Goal: Task Accomplishment & Management: Manage account settings

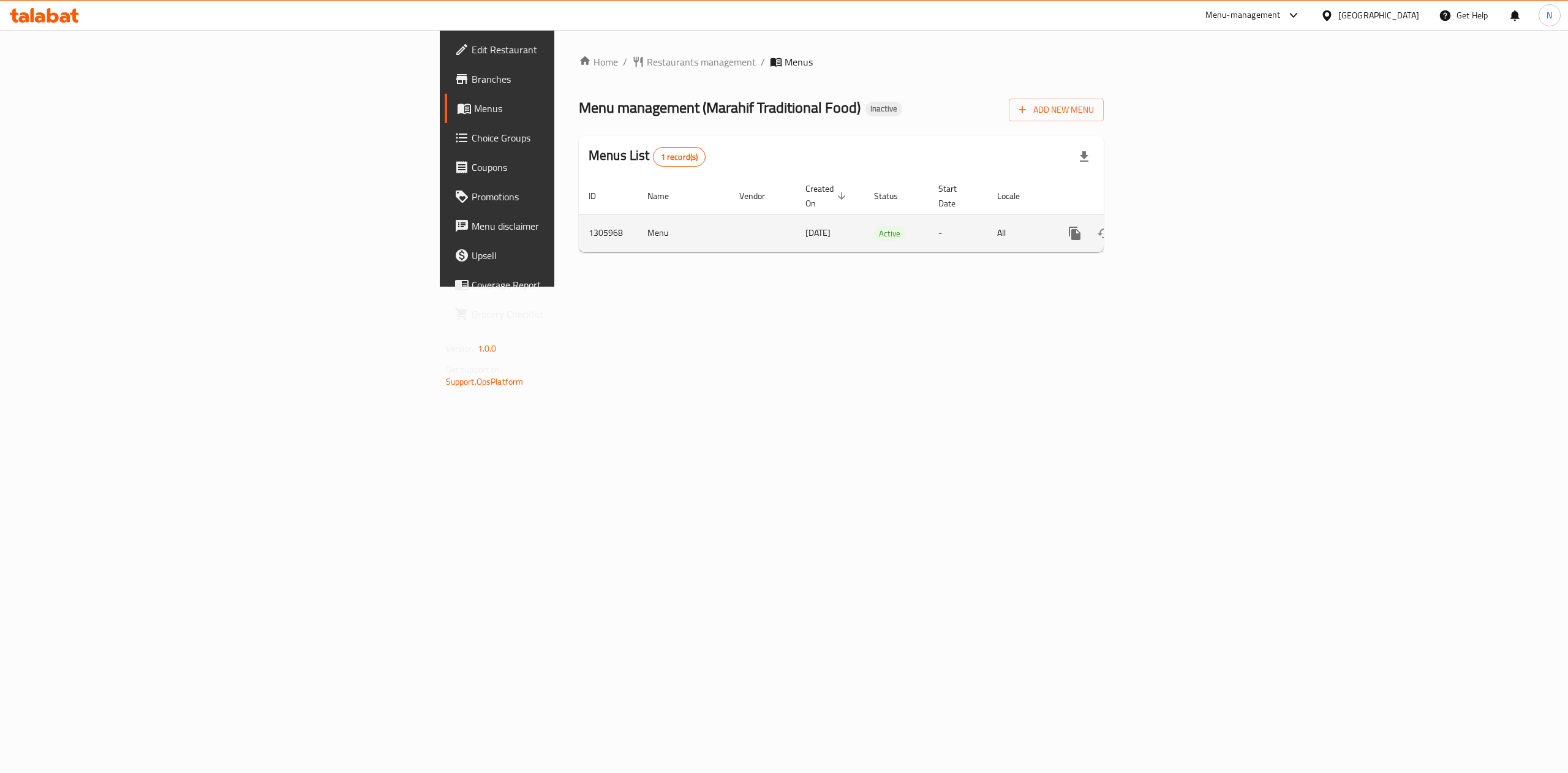
click at [1169, 228] on icon "enhanced table" at bounding box center [1162, 233] width 11 height 11
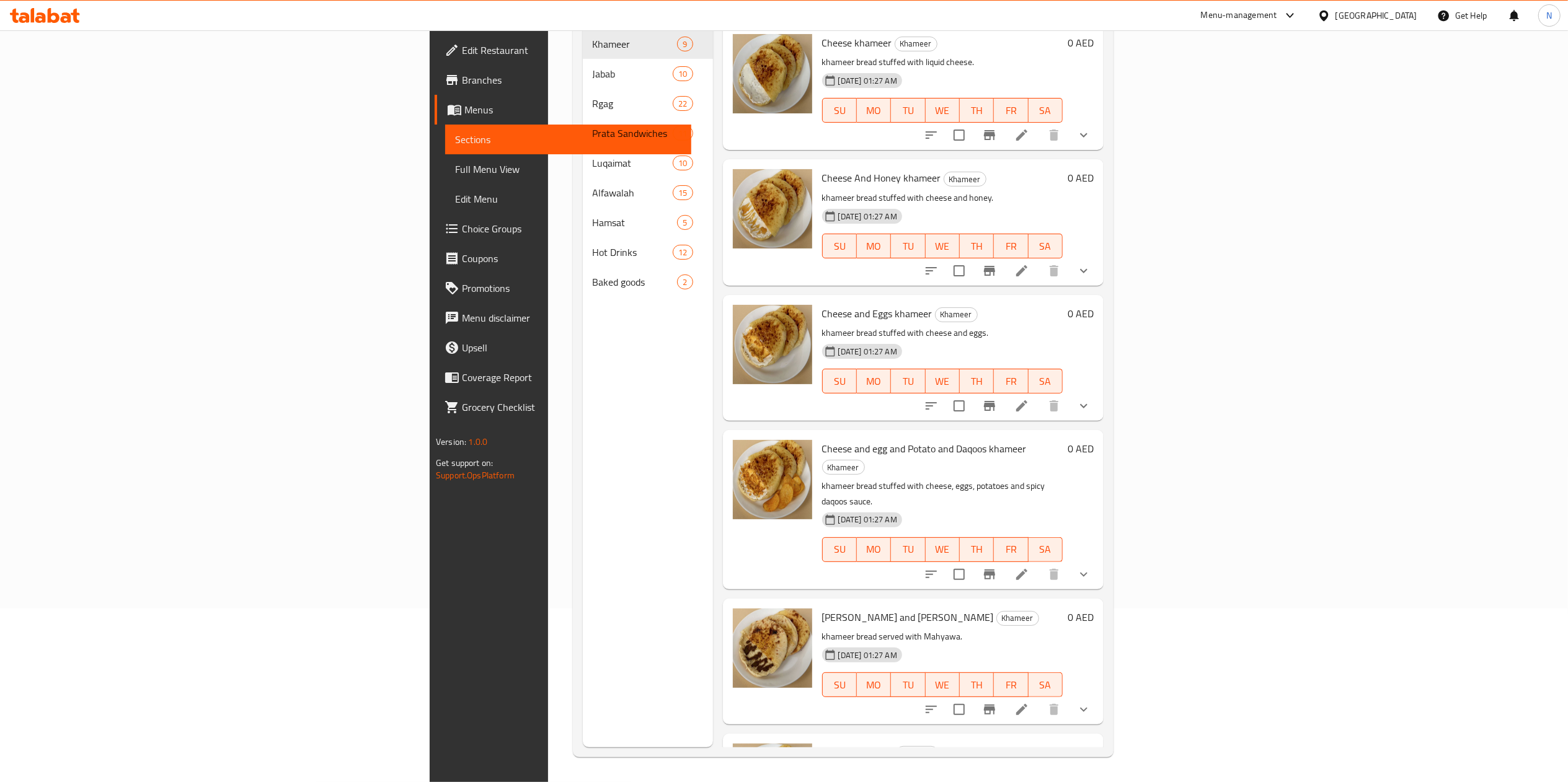
scroll to position [174, 0]
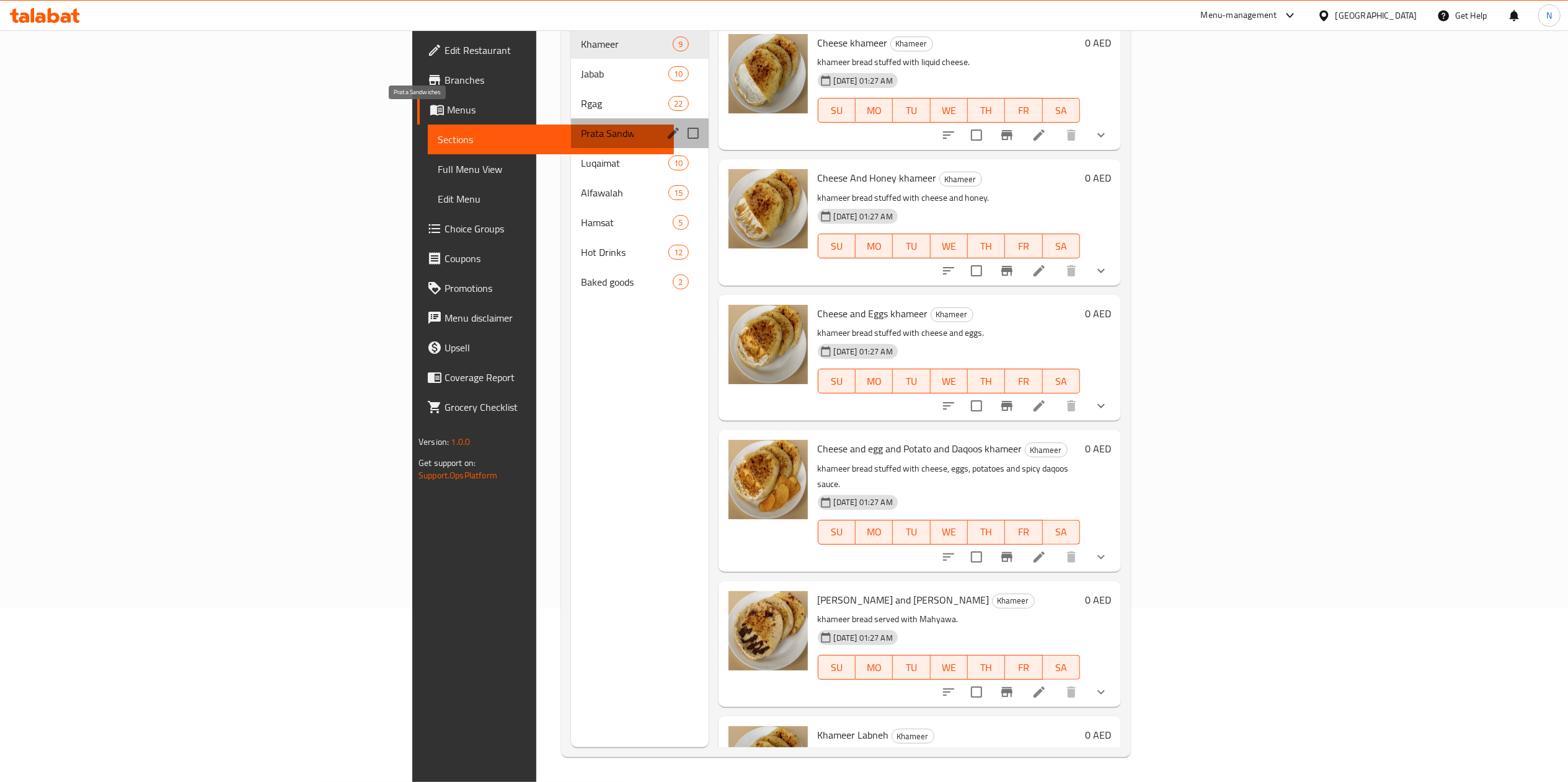
click at [581, 126] on span "Prata Sandwiches" at bounding box center [607, 133] width 52 height 15
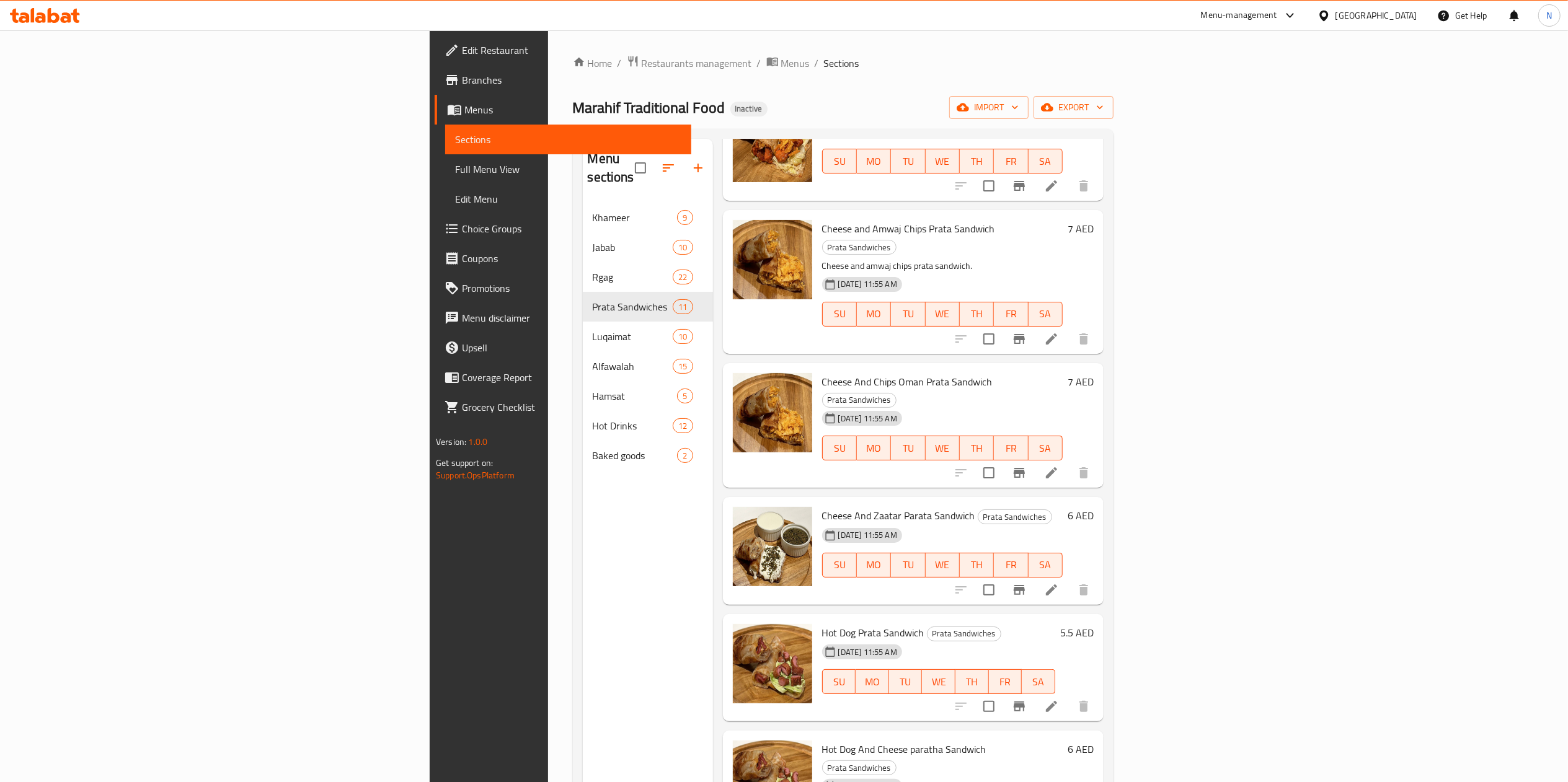
scroll to position [248, 0]
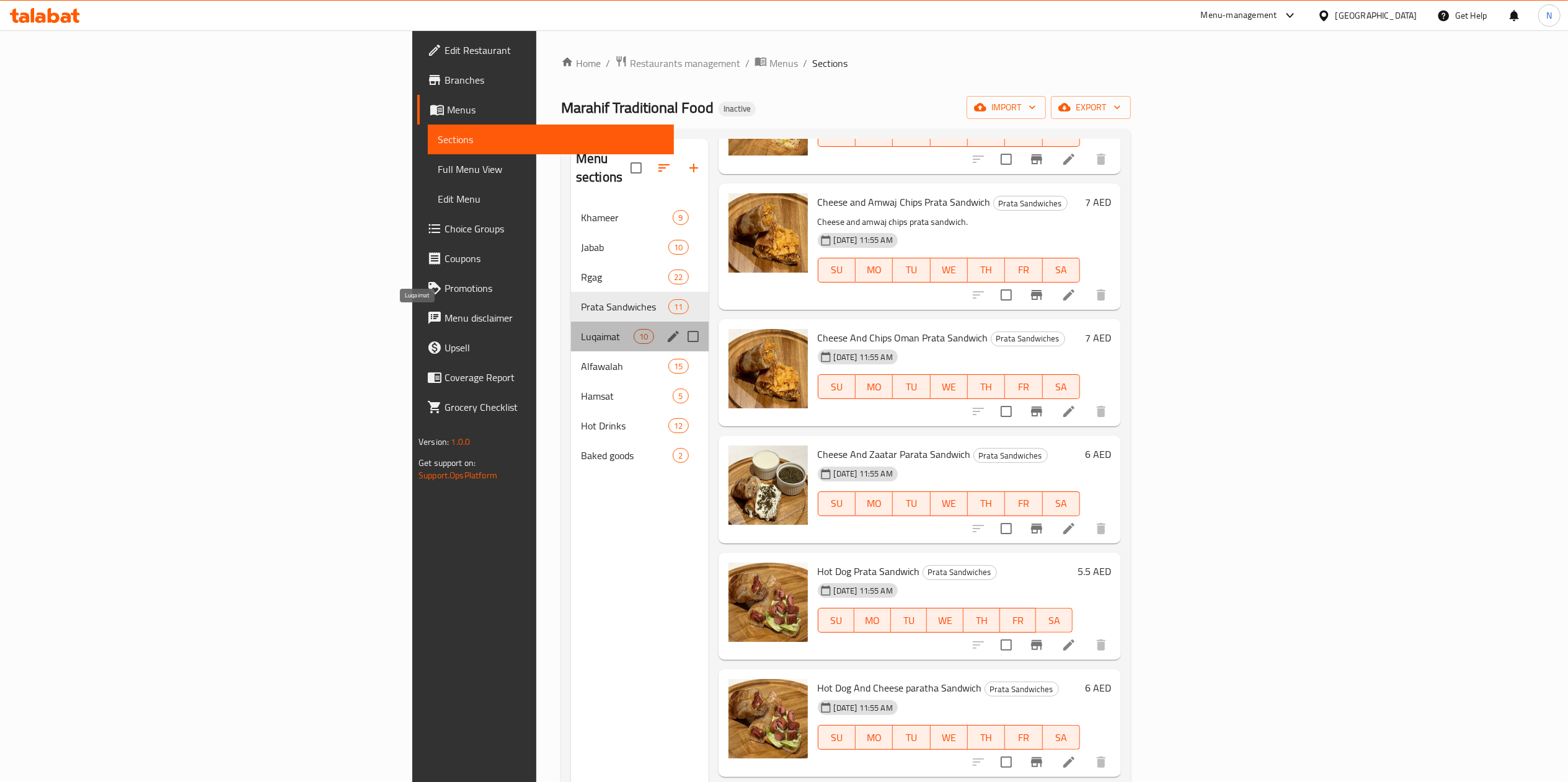
click at [581, 329] on span "Luqaimat" at bounding box center [607, 336] width 52 height 15
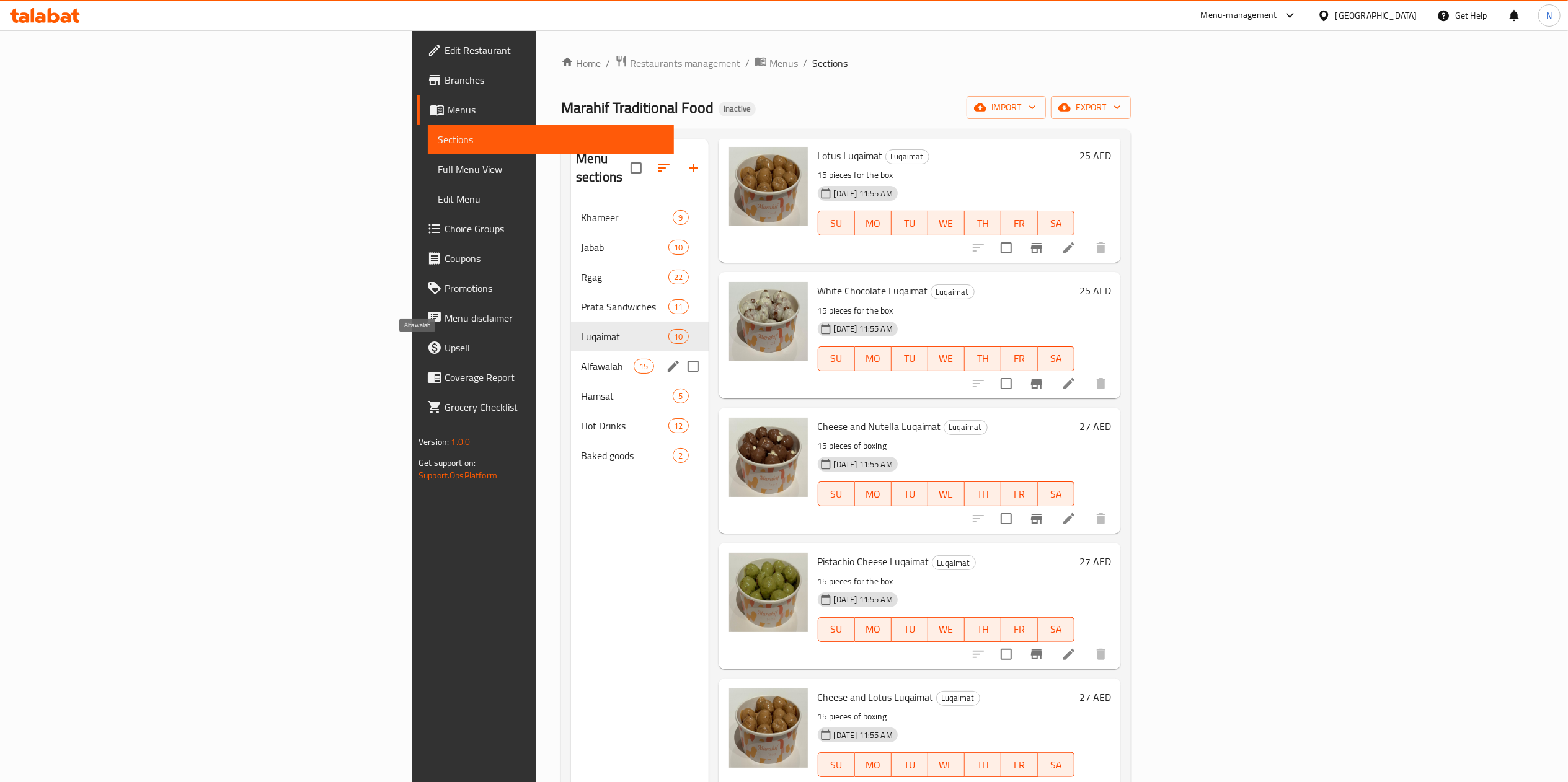
click at [581, 359] on span "Alfawalah" at bounding box center [607, 366] width 52 height 15
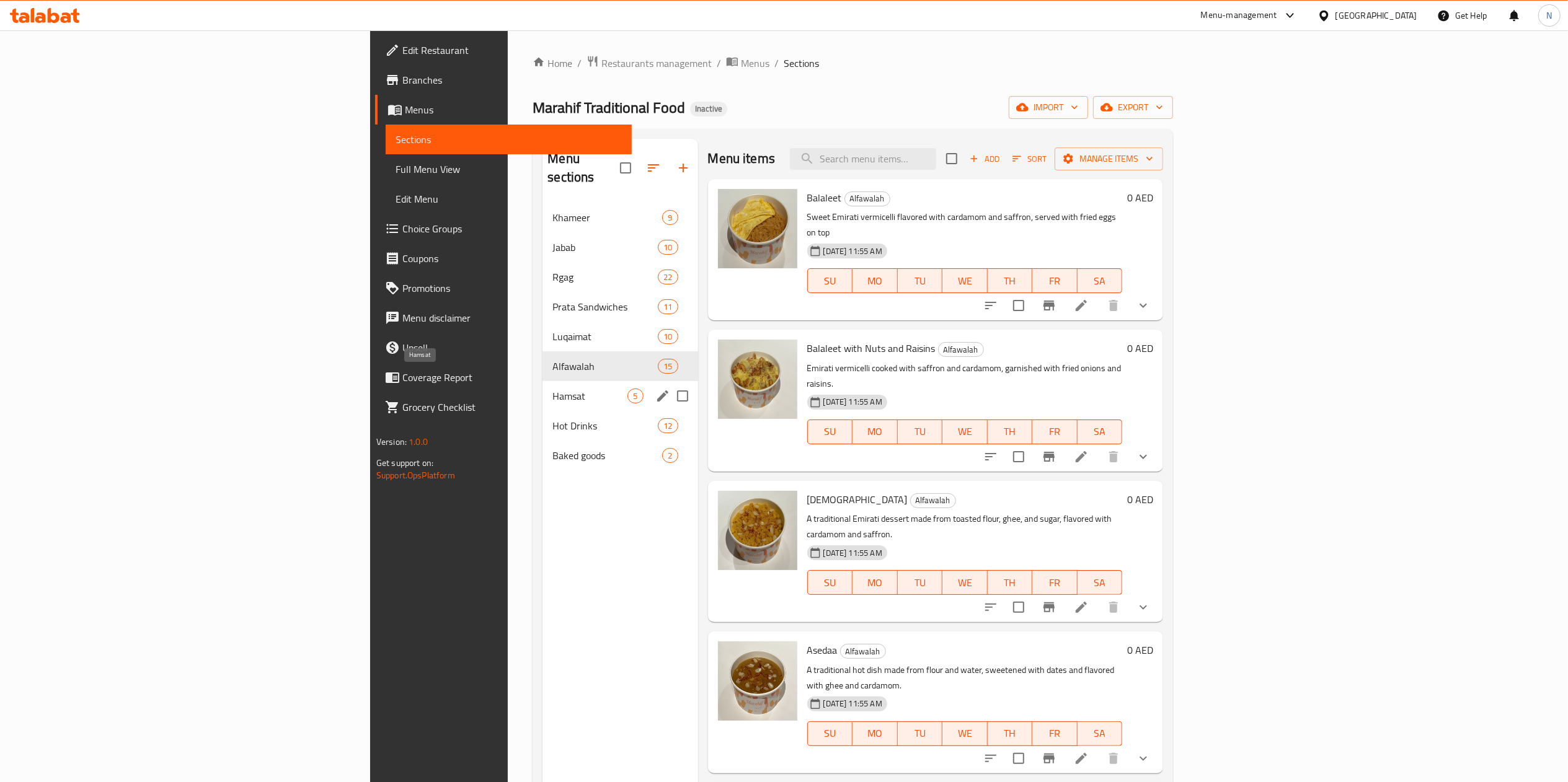
click at [552, 388] on span "Hamsat" at bounding box center [590, 396] width 75 height 15
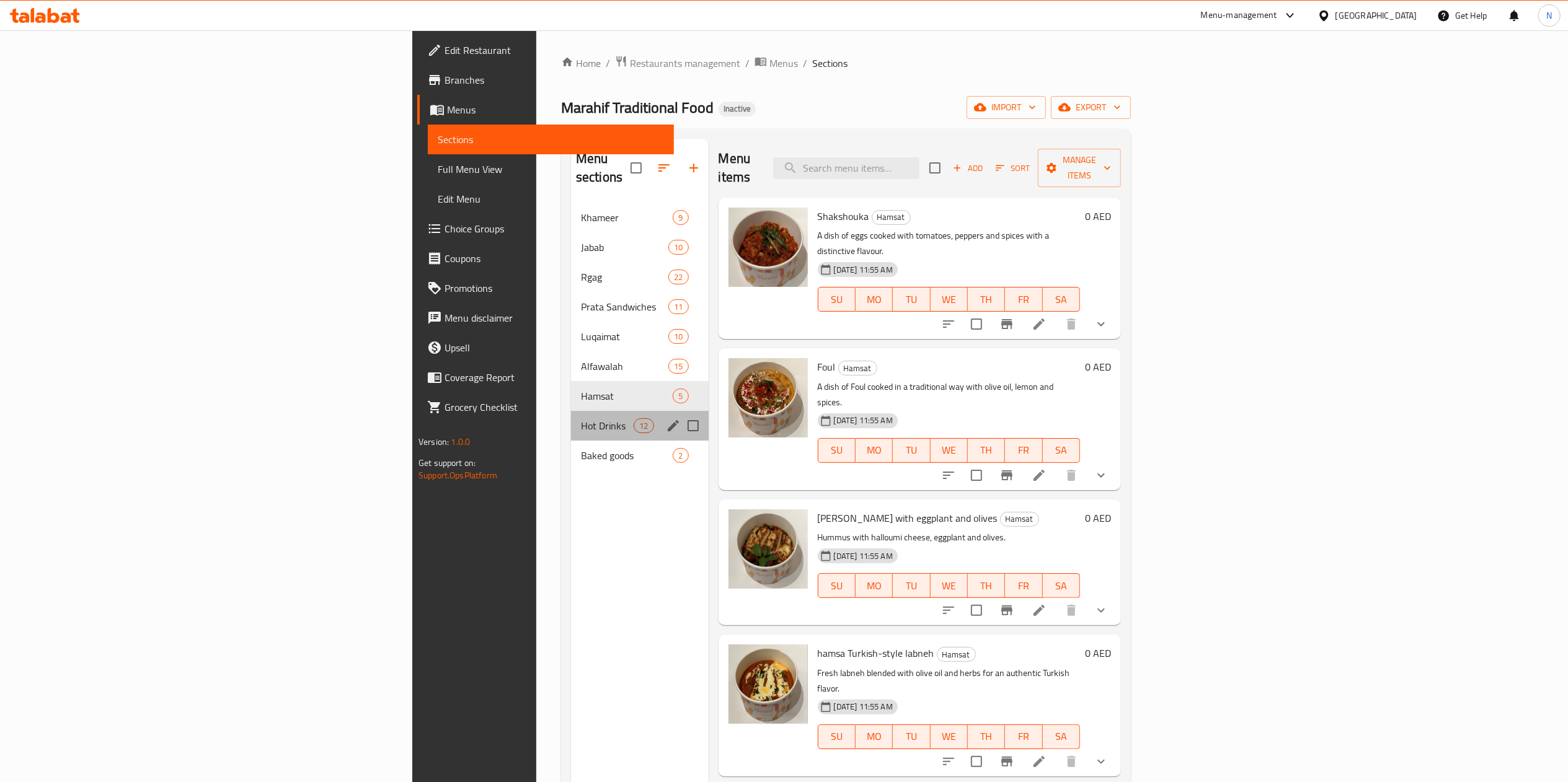
click at [571, 416] on div "Hot Drinks 12" at bounding box center [640, 426] width 138 height 30
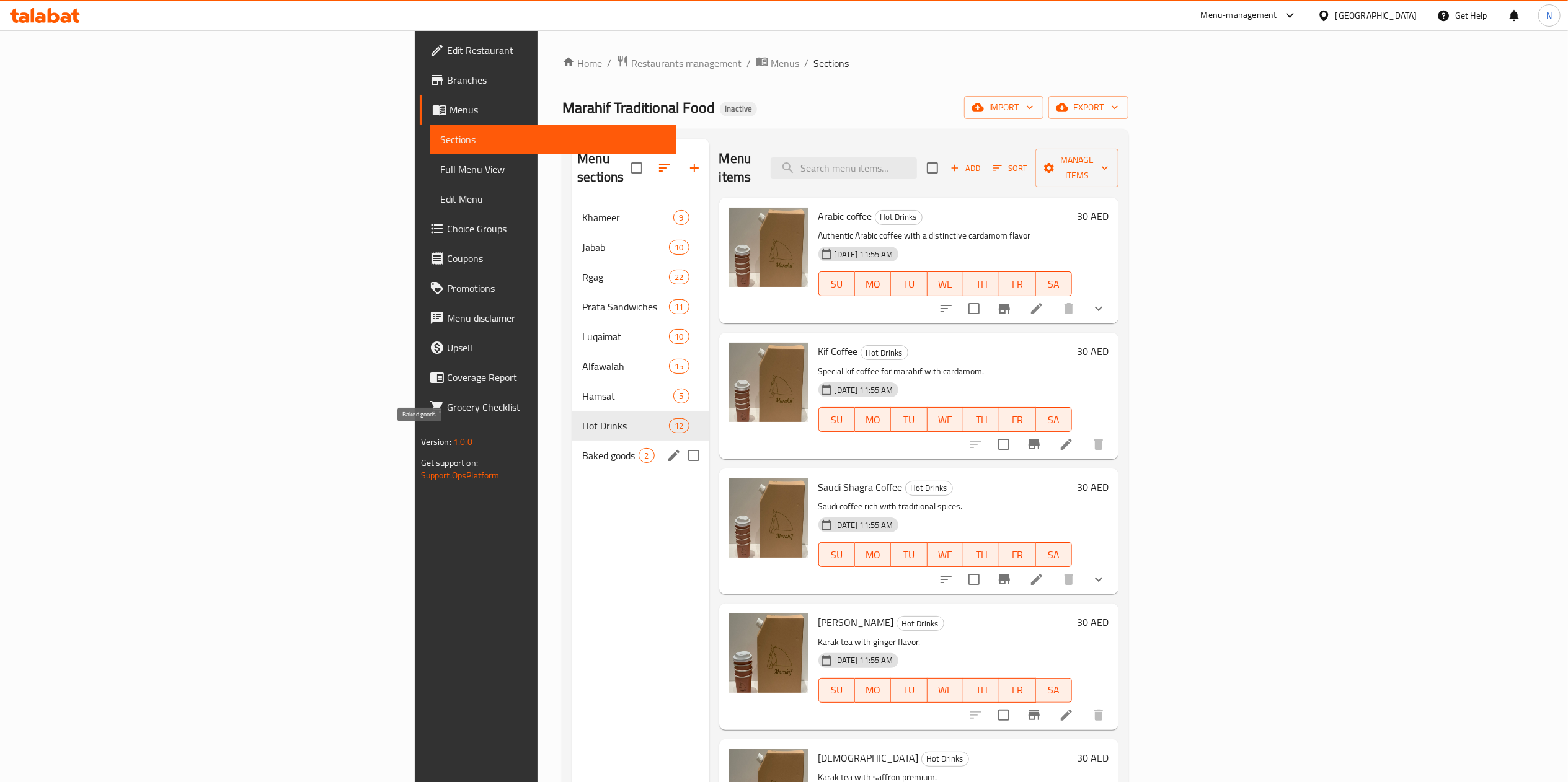
click at [582, 448] on span "Baked goods" at bounding box center [610, 455] width 56 height 15
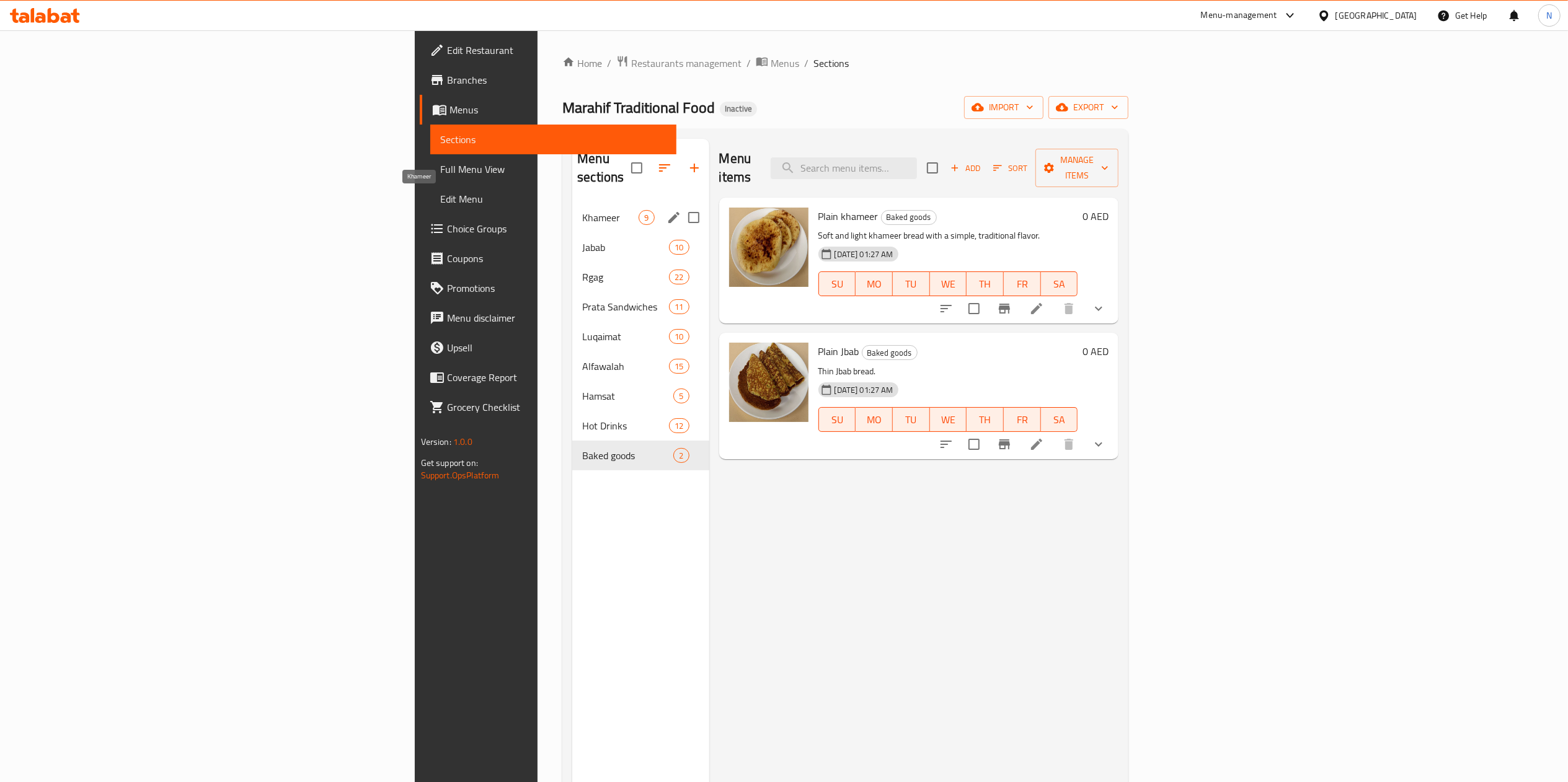
click at [582, 210] on span "Khameer" at bounding box center [610, 218] width 56 height 15
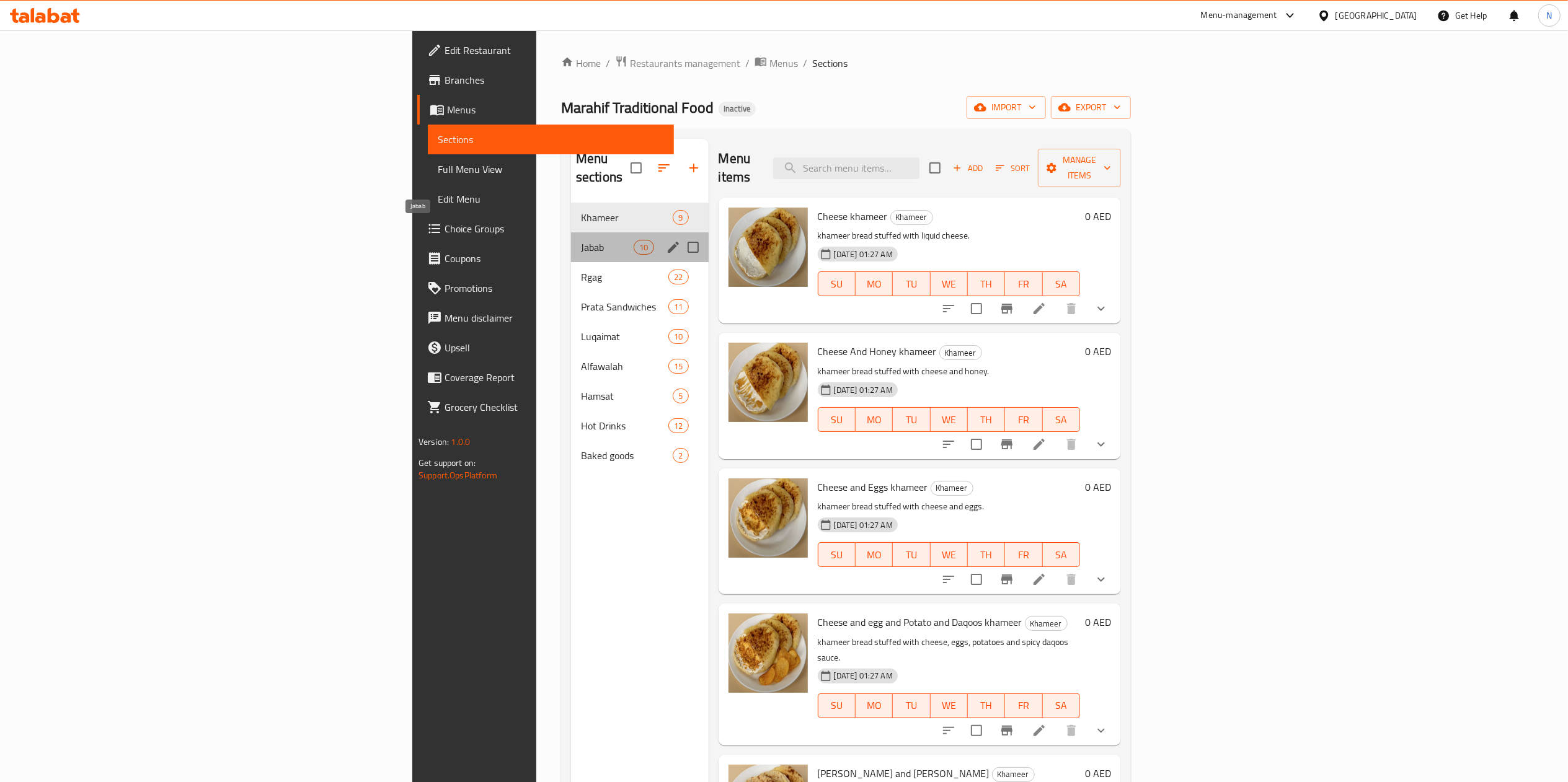
click at [581, 240] on span "Jabab" at bounding box center [607, 247] width 52 height 15
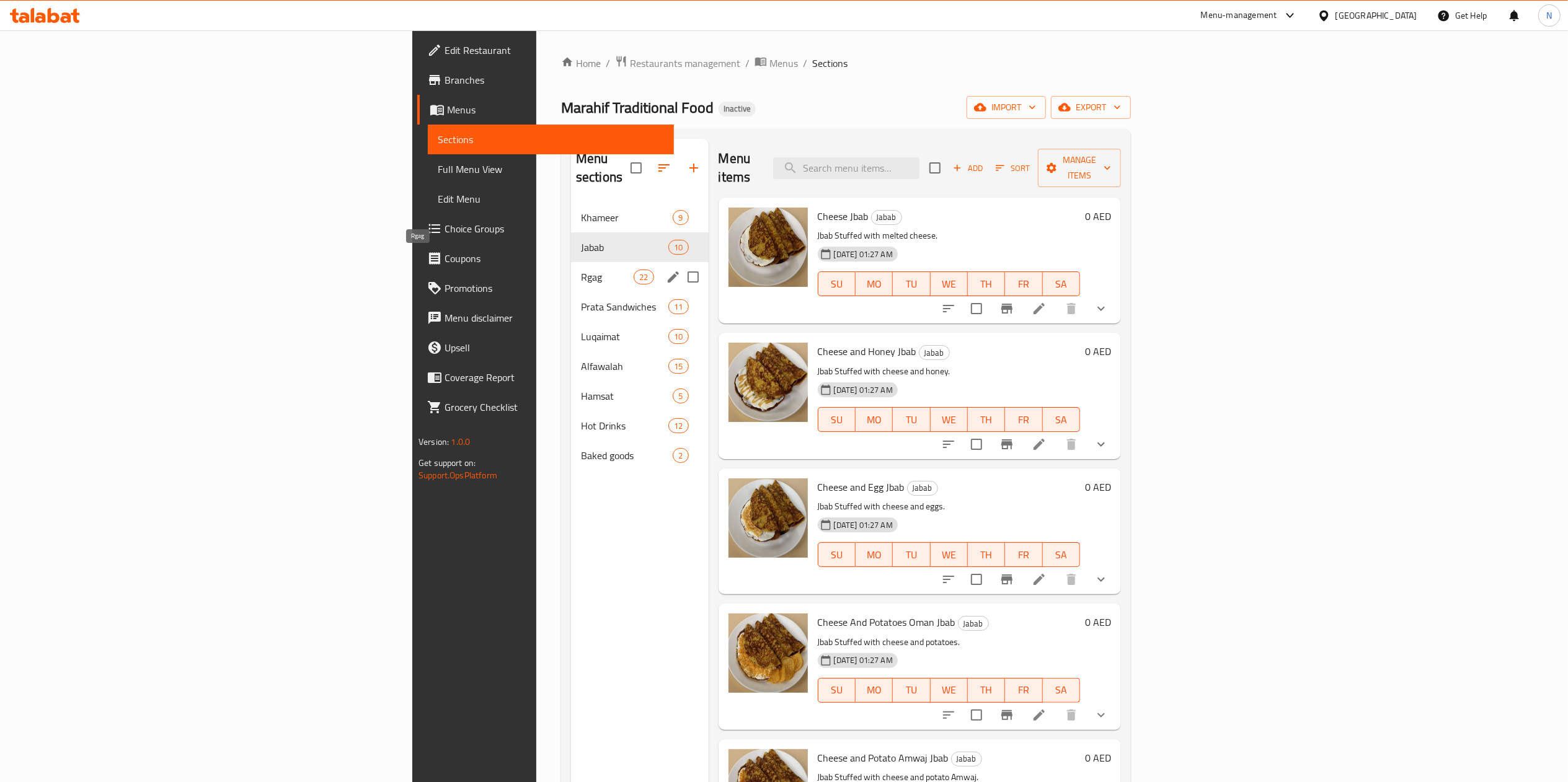
click at [571, 267] on div "Rgag 22" at bounding box center [640, 277] width 138 height 30
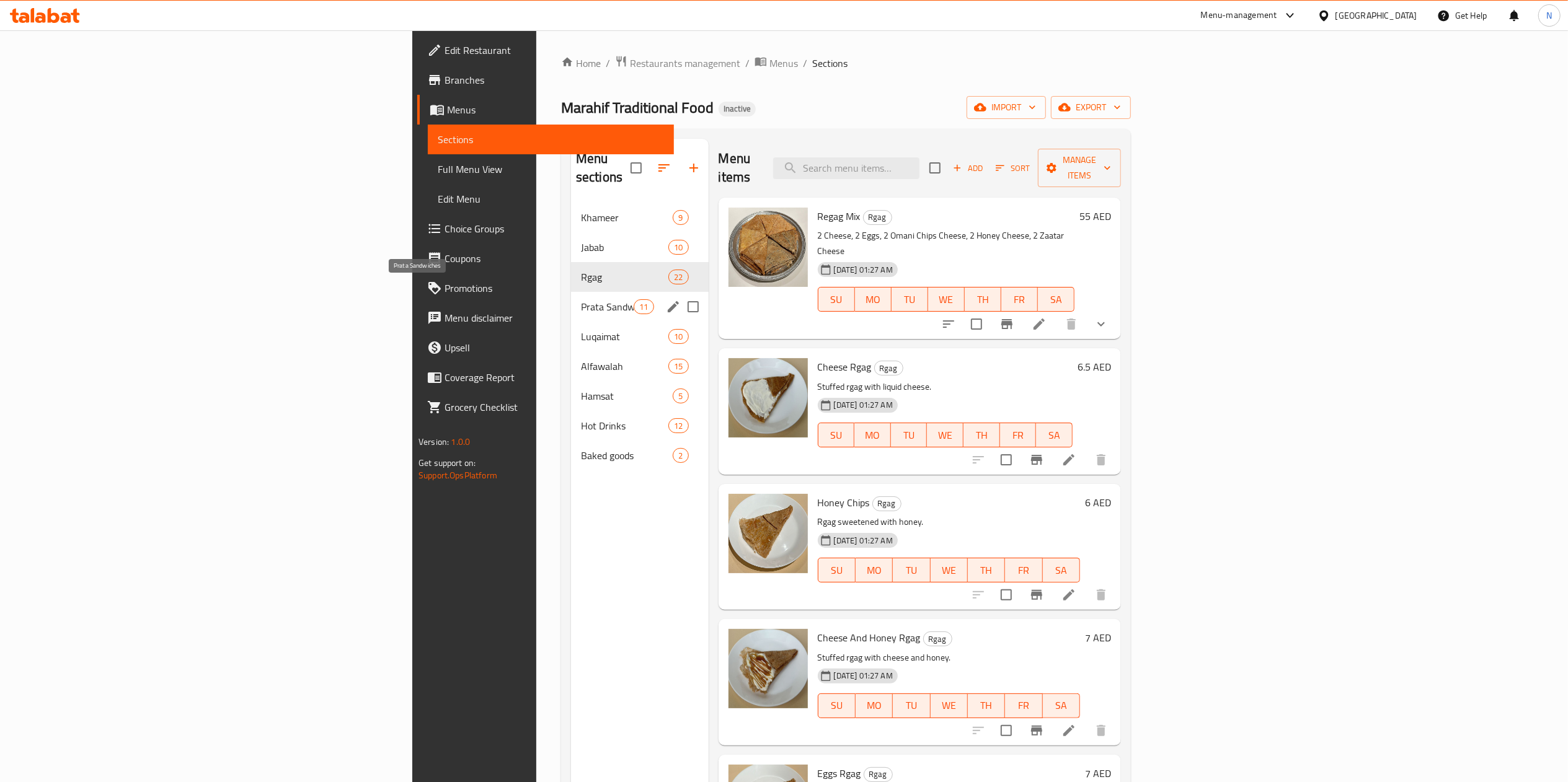
click at [581, 299] on span "Prata Sandwiches" at bounding box center [607, 306] width 52 height 15
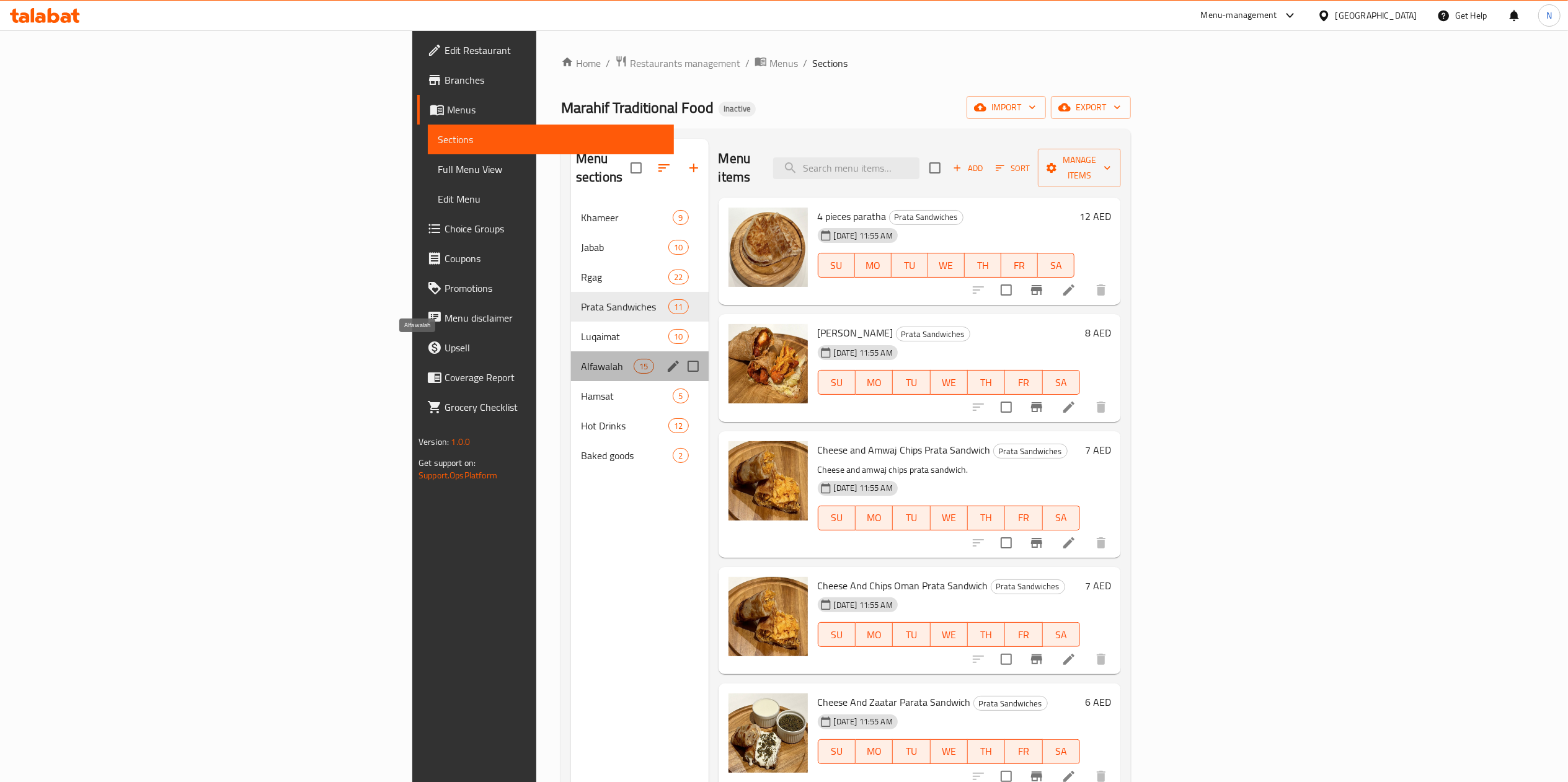
click at [581, 359] on span "Alfawalah" at bounding box center [607, 366] width 52 height 15
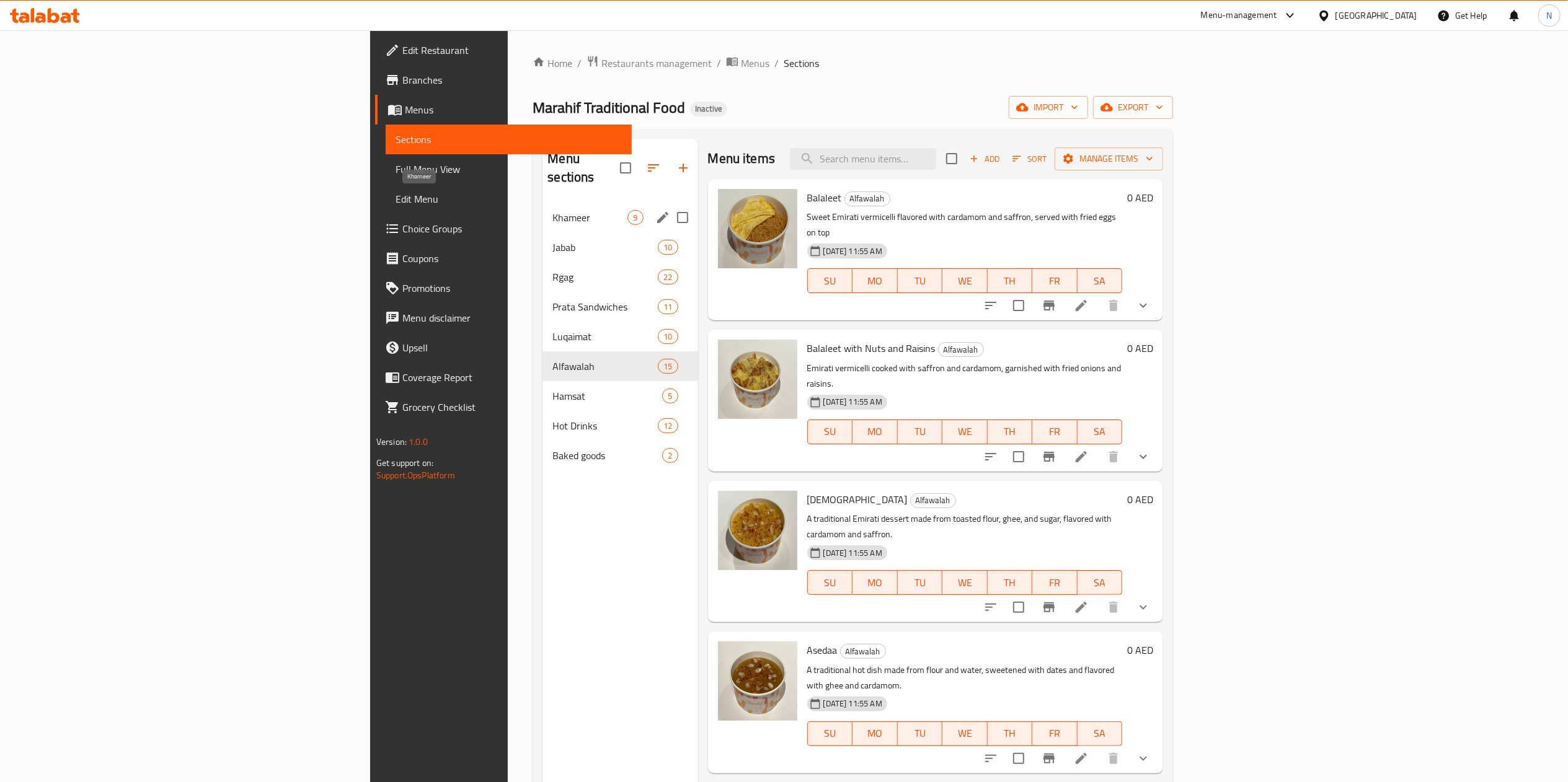
click at [552, 210] on span "Khameer" at bounding box center [590, 218] width 75 height 15
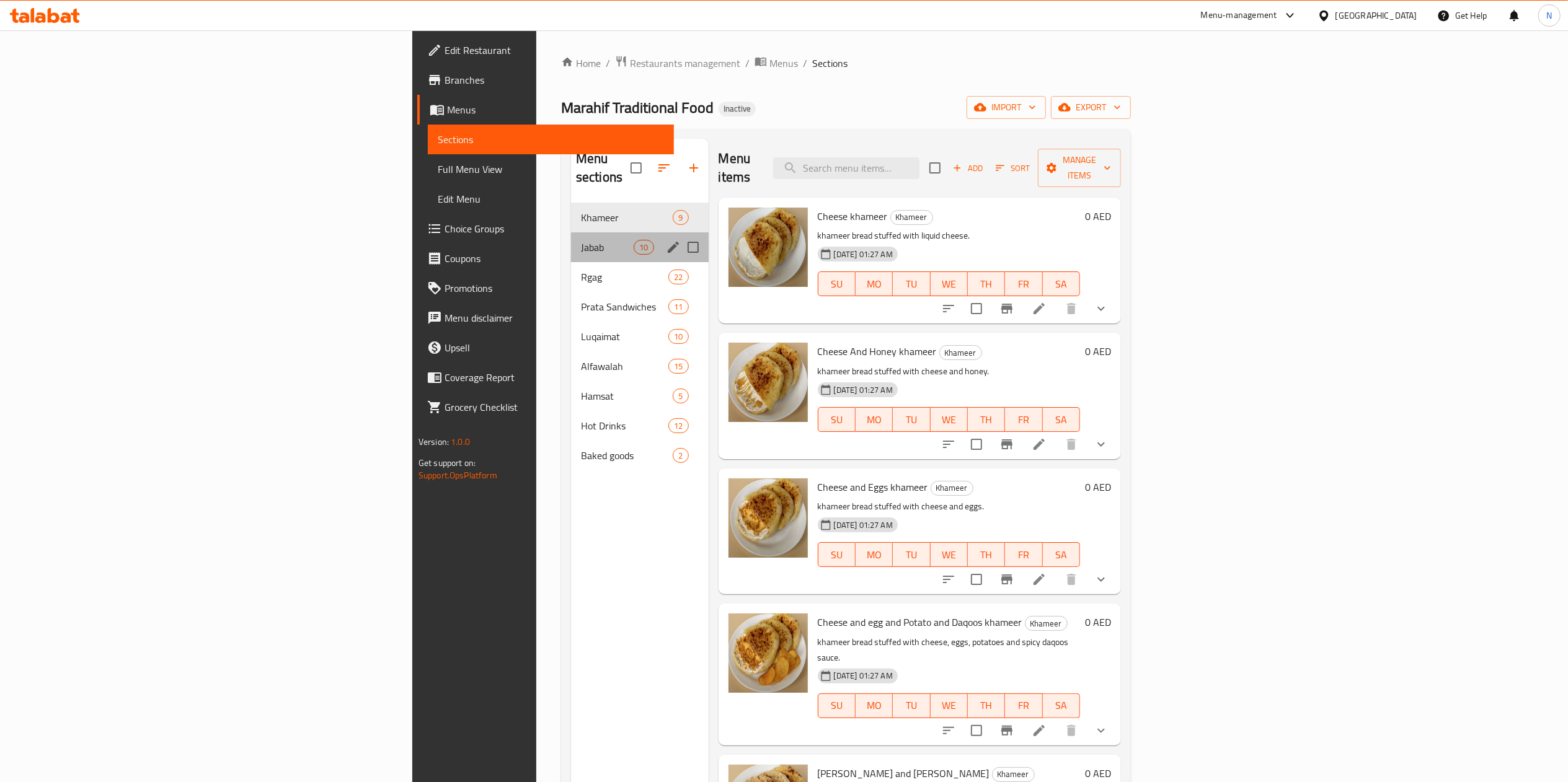
click at [571, 232] on div "Jabab 10" at bounding box center [640, 247] width 138 height 30
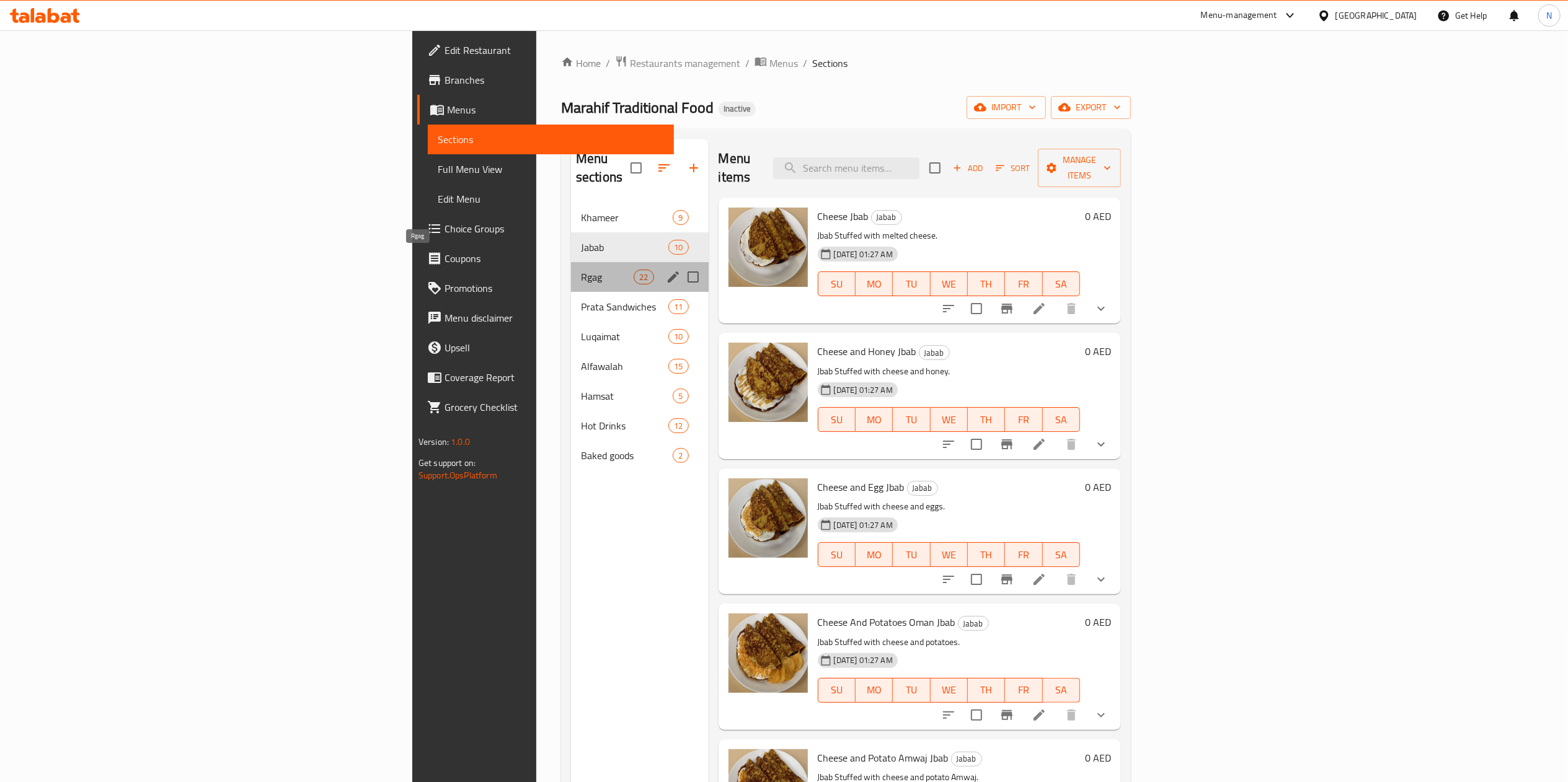
click at [581, 269] on span "Rgag" at bounding box center [607, 276] width 52 height 15
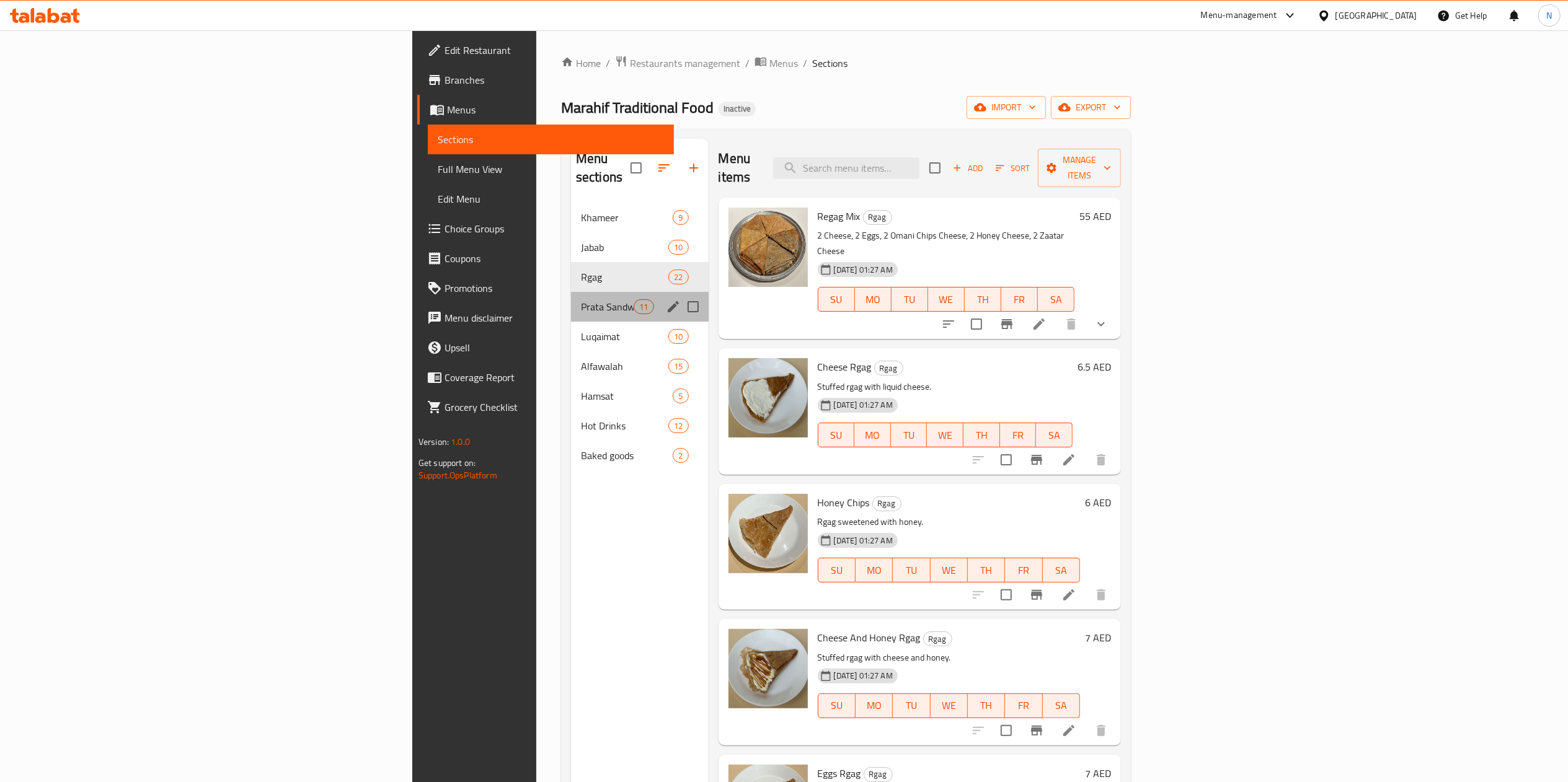
click at [571, 292] on div "Prata Sandwiches 11" at bounding box center [640, 307] width 138 height 30
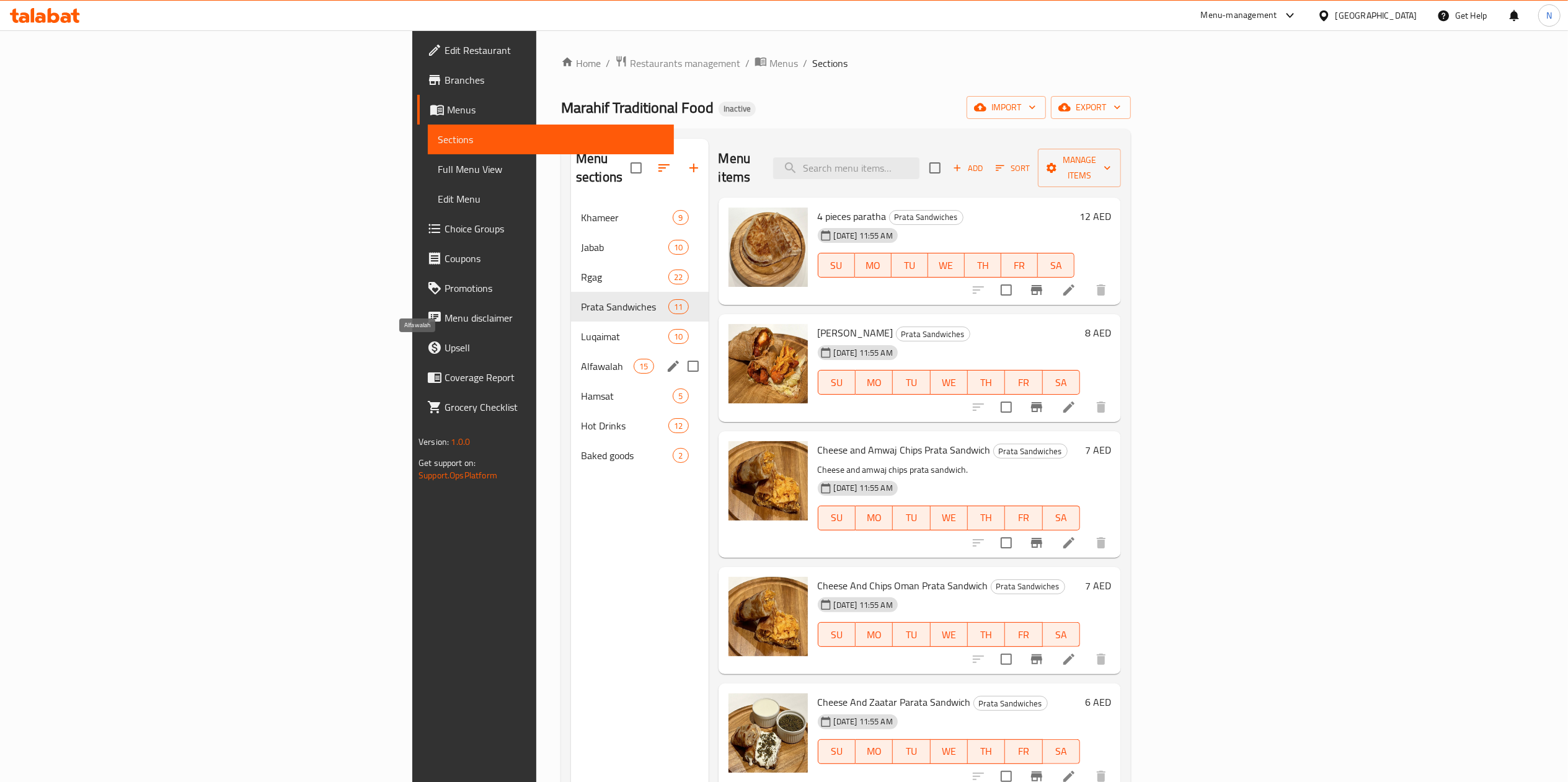
click at [581, 359] on span "Alfawalah" at bounding box center [607, 366] width 52 height 15
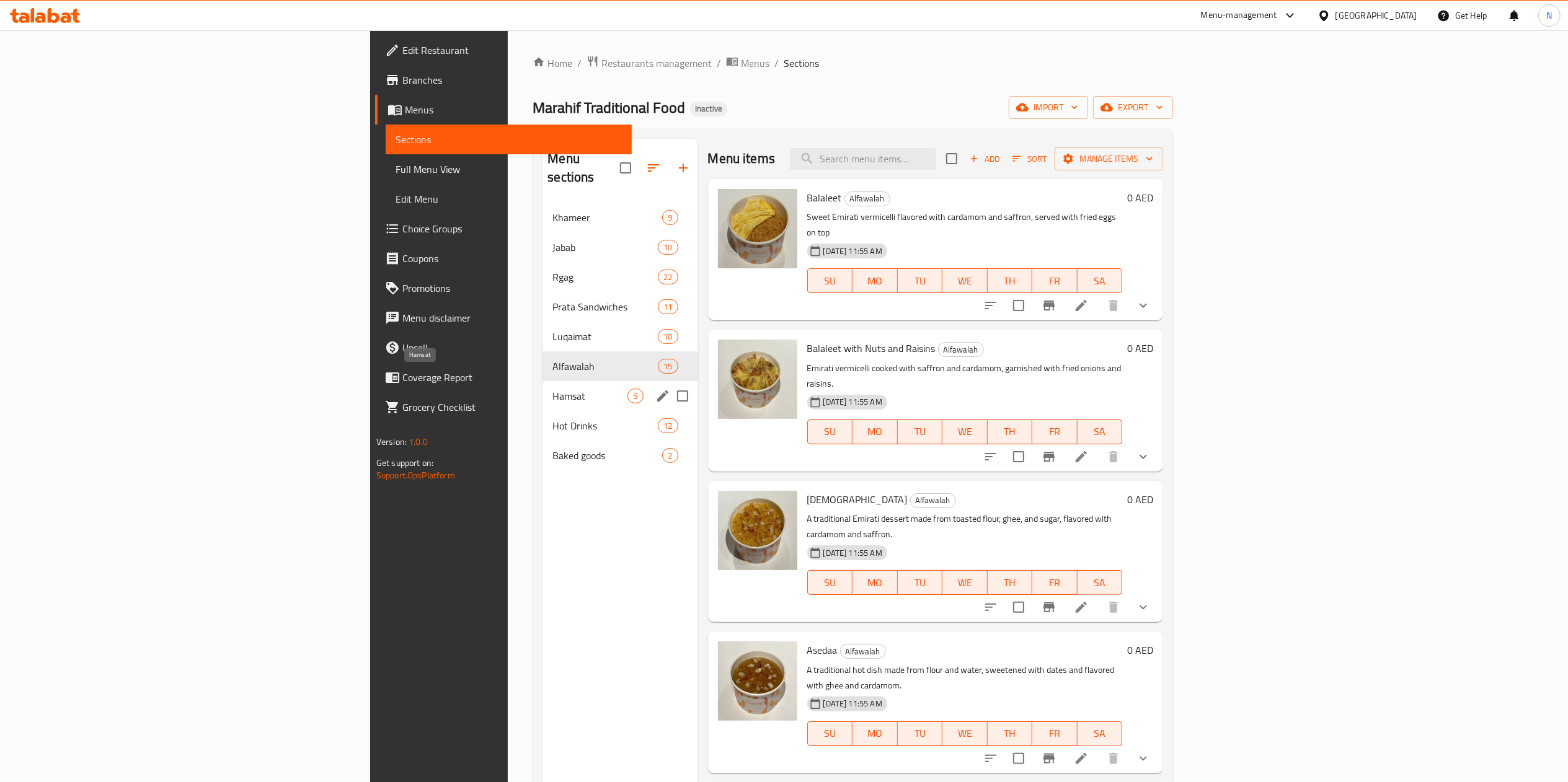
click at [552, 388] on span "Hamsat" at bounding box center [590, 396] width 75 height 15
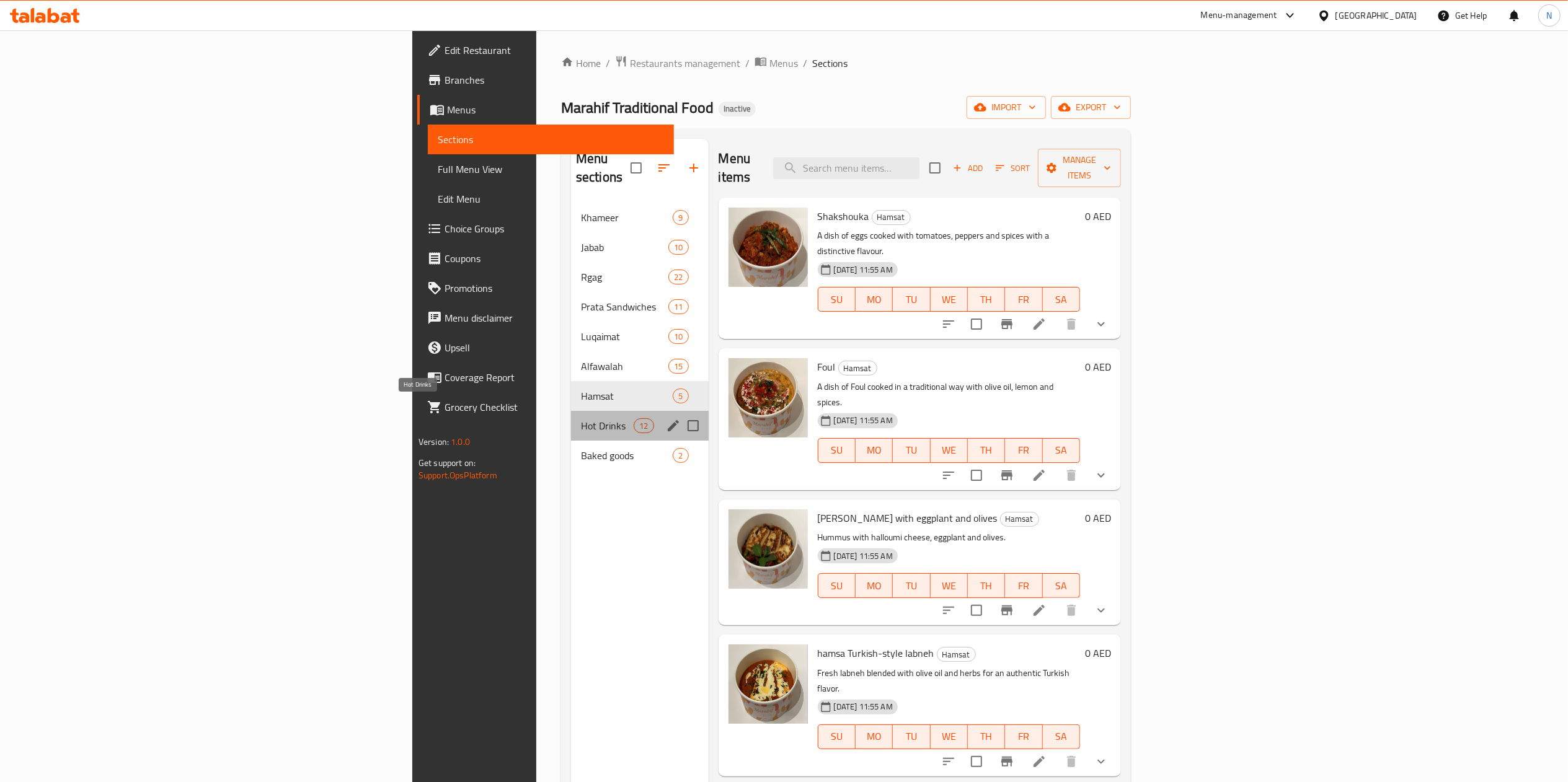
click at [581, 418] on span "Hot Drinks" at bounding box center [607, 425] width 52 height 15
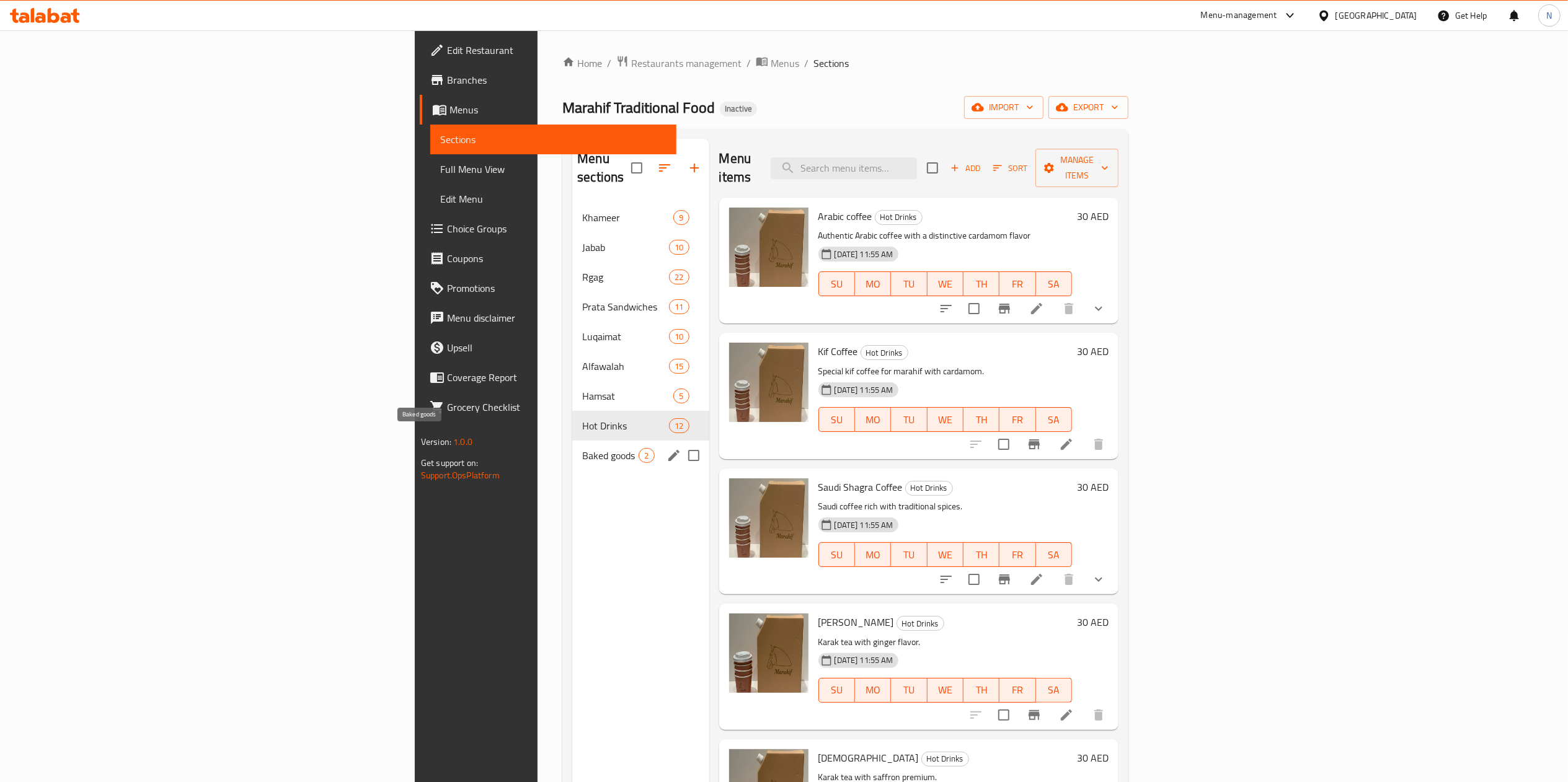
click at [582, 448] on span "Baked goods" at bounding box center [610, 455] width 56 height 15
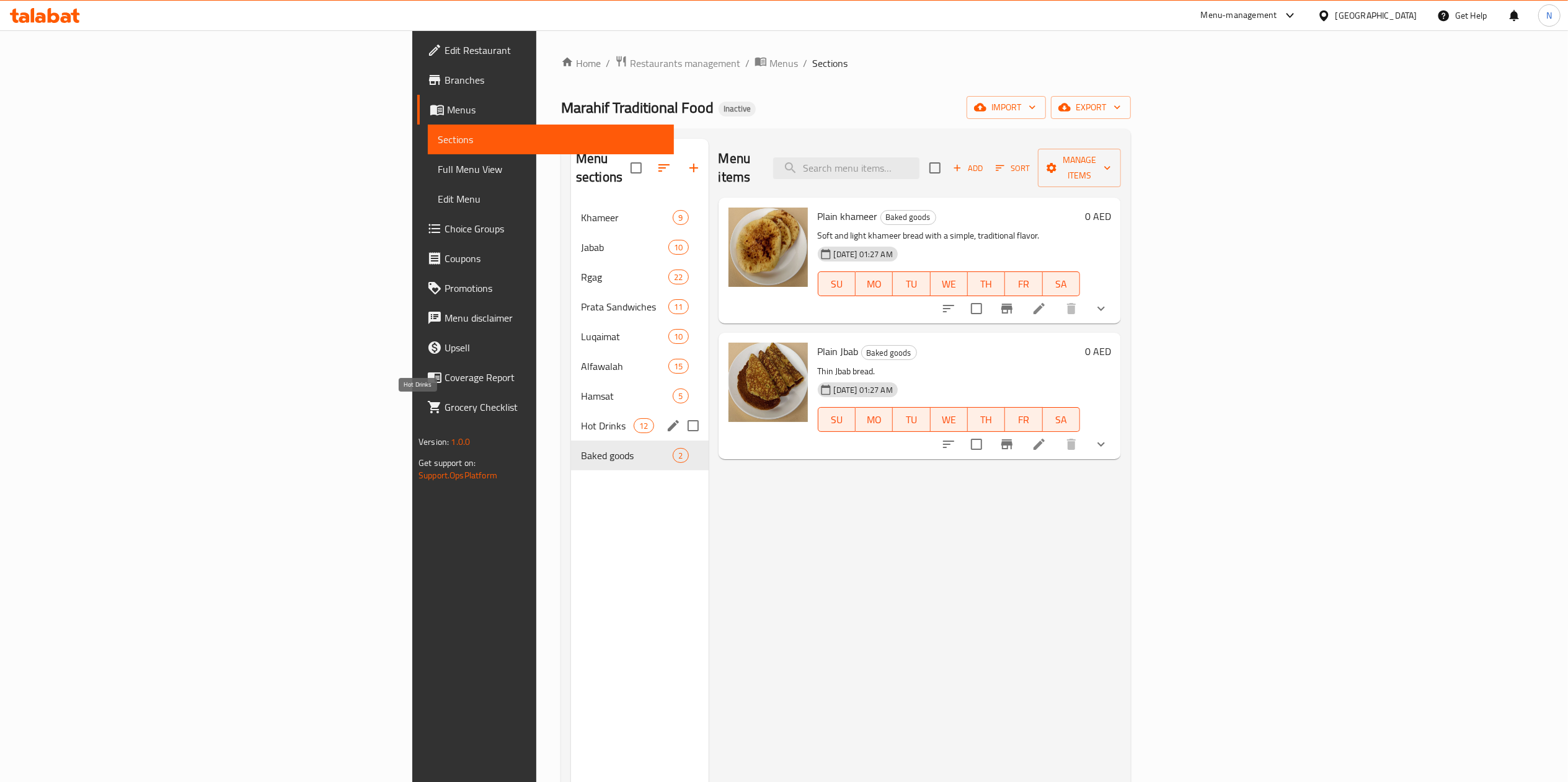
click at [581, 418] on span "Hot Drinks" at bounding box center [607, 425] width 52 height 15
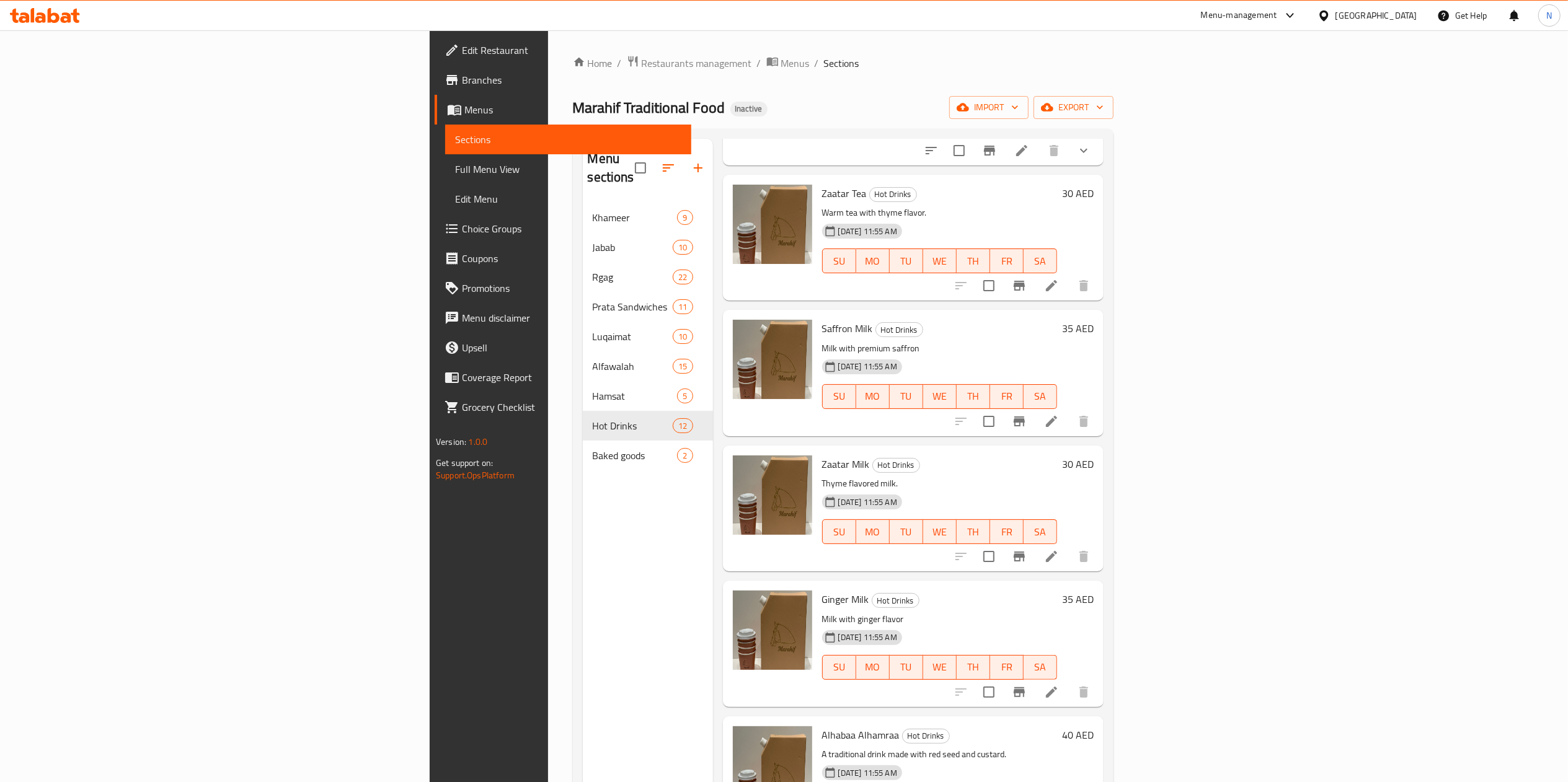
scroll to position [867, 0]
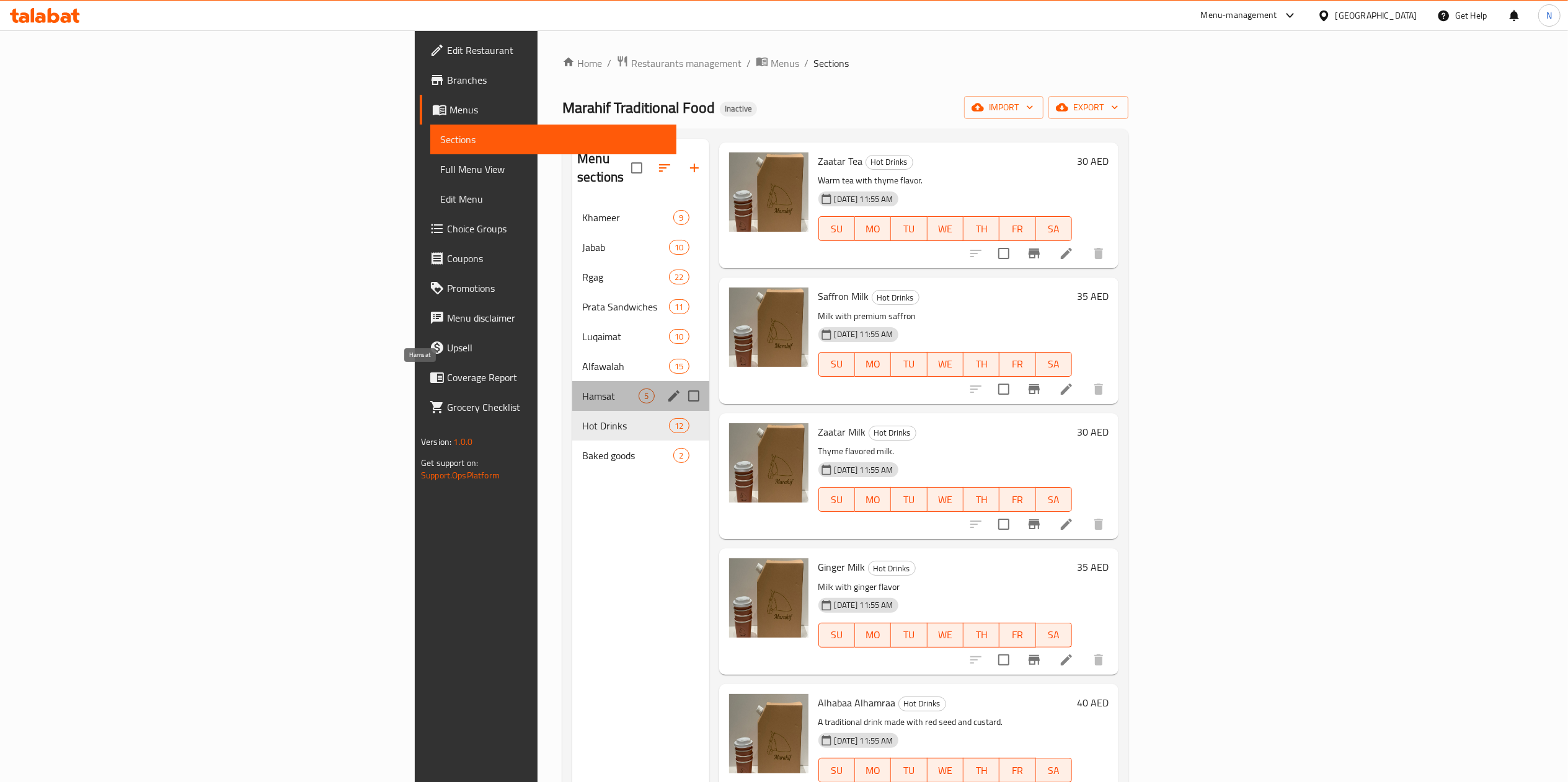
click at [582, 388] on span "Hamsat" at bounding box center [610, 396] width 56 height 15
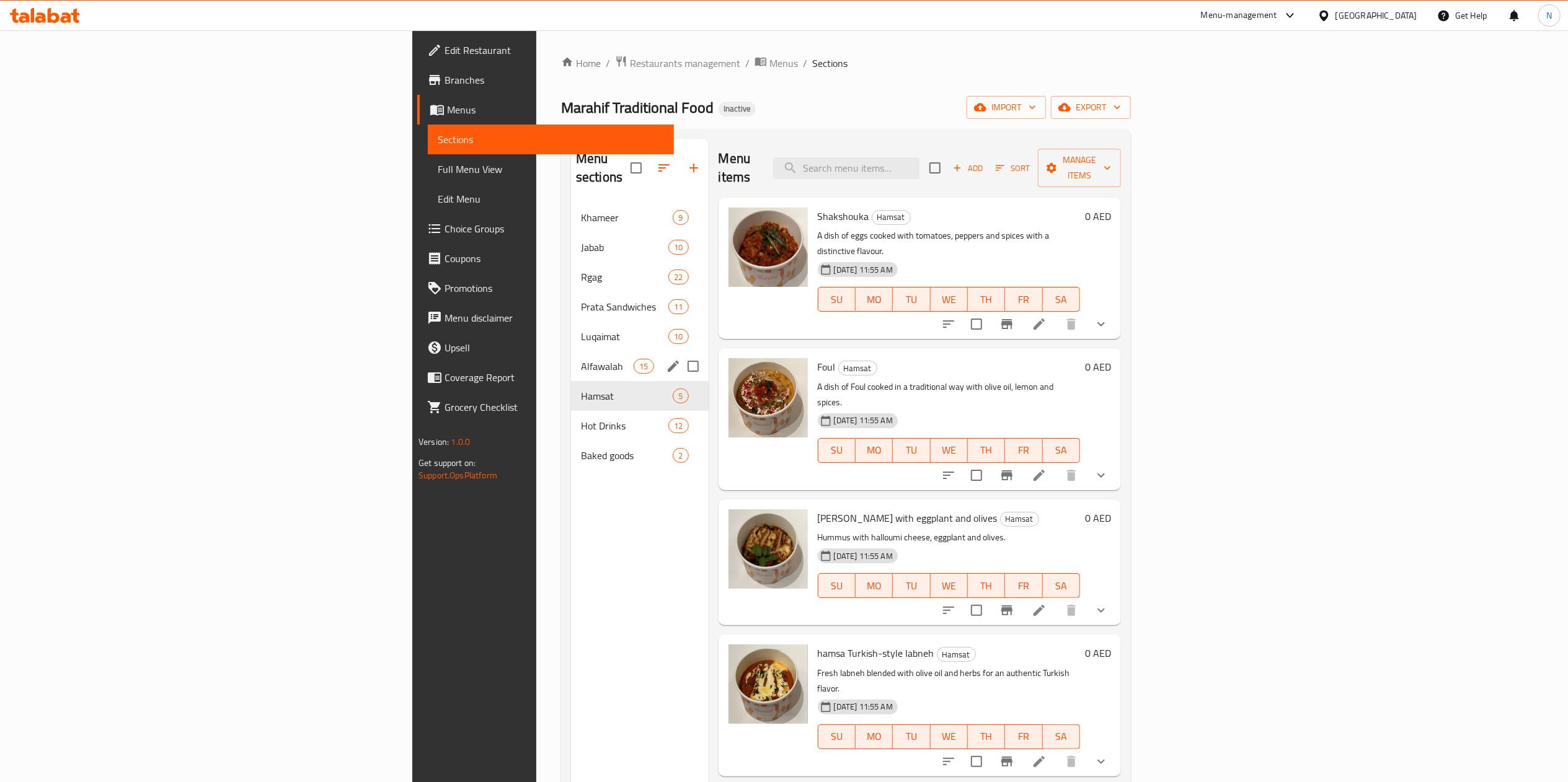
click at [581, 359] on span "Alfawalah" at bounding box center [607, 366] width 52 height 15
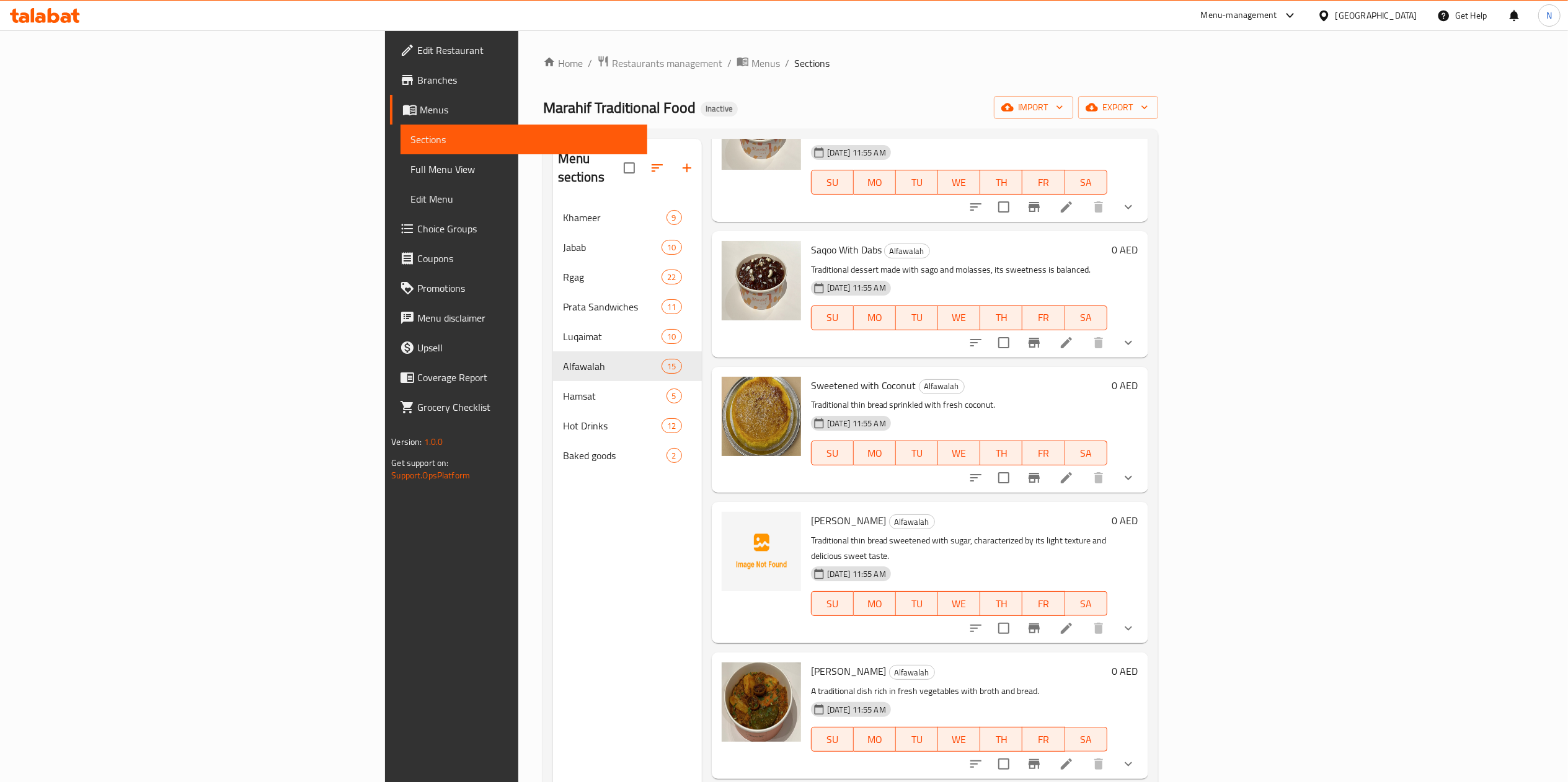
scroll to position [1115, 0]
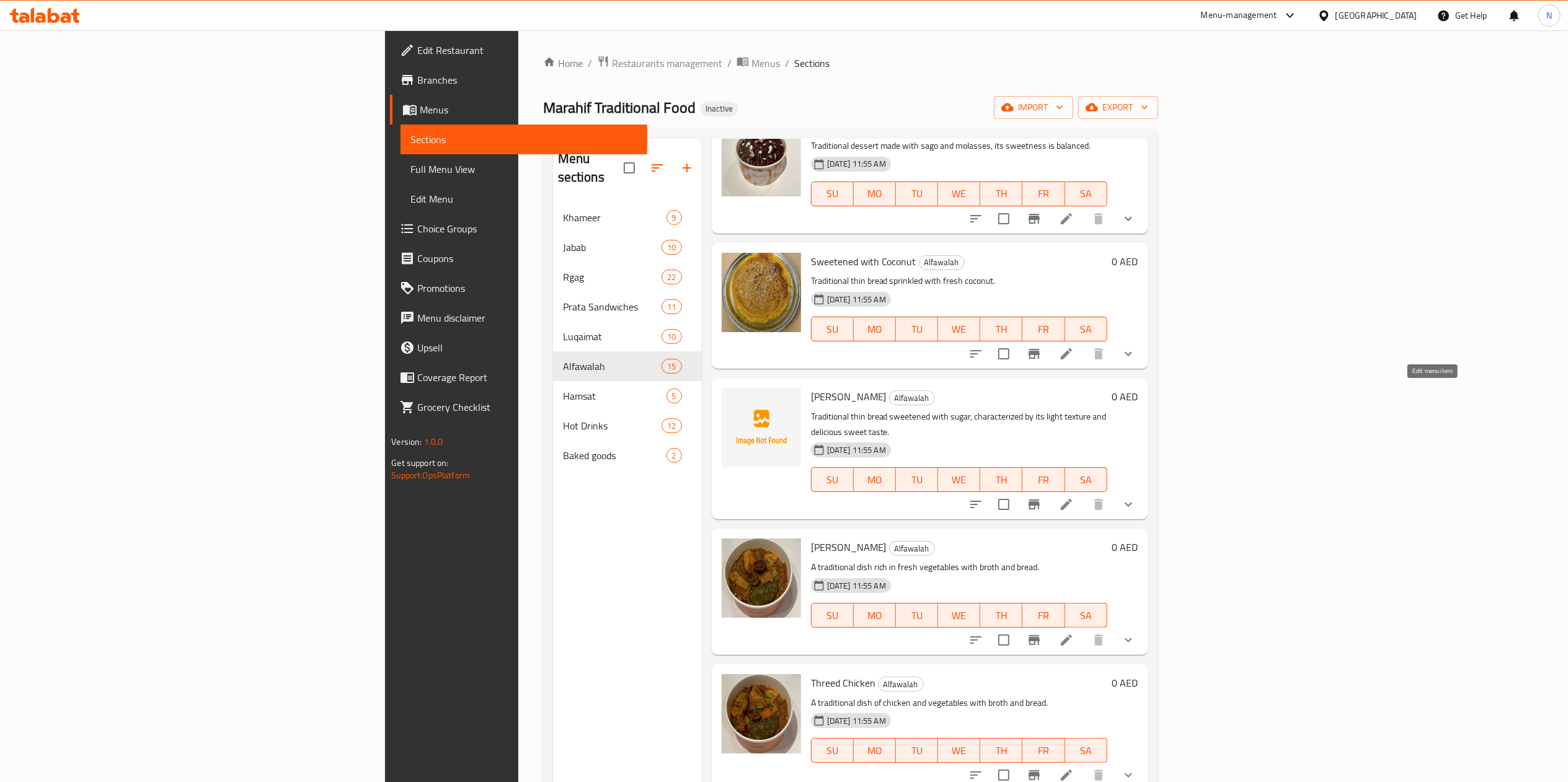
click at [1074, 497] on icon at bounding box center [1066, 504] width 15 height 15
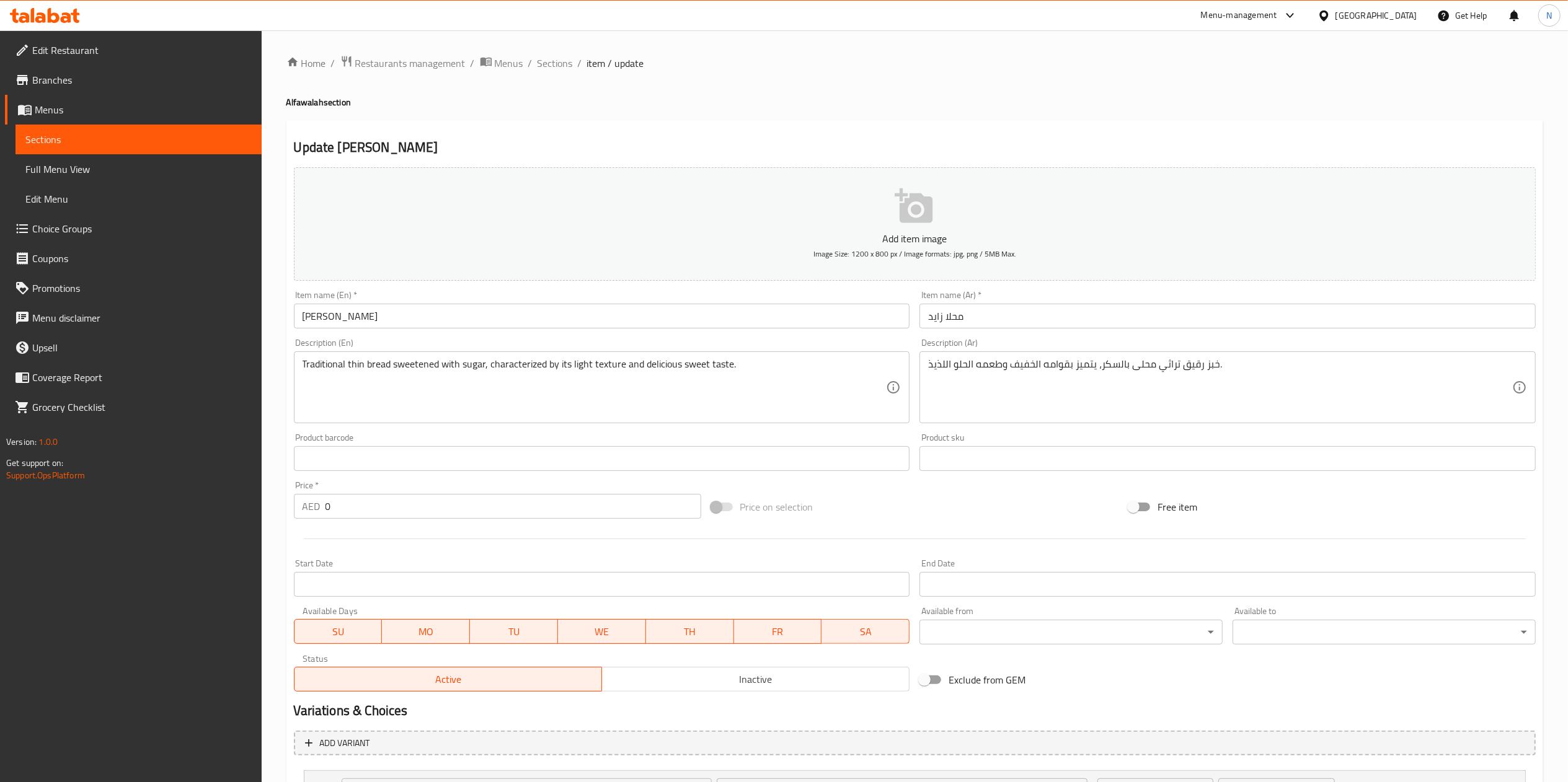
click at [916, 220] on icon "button" at bounding box center [913, 206] width 38 height 35
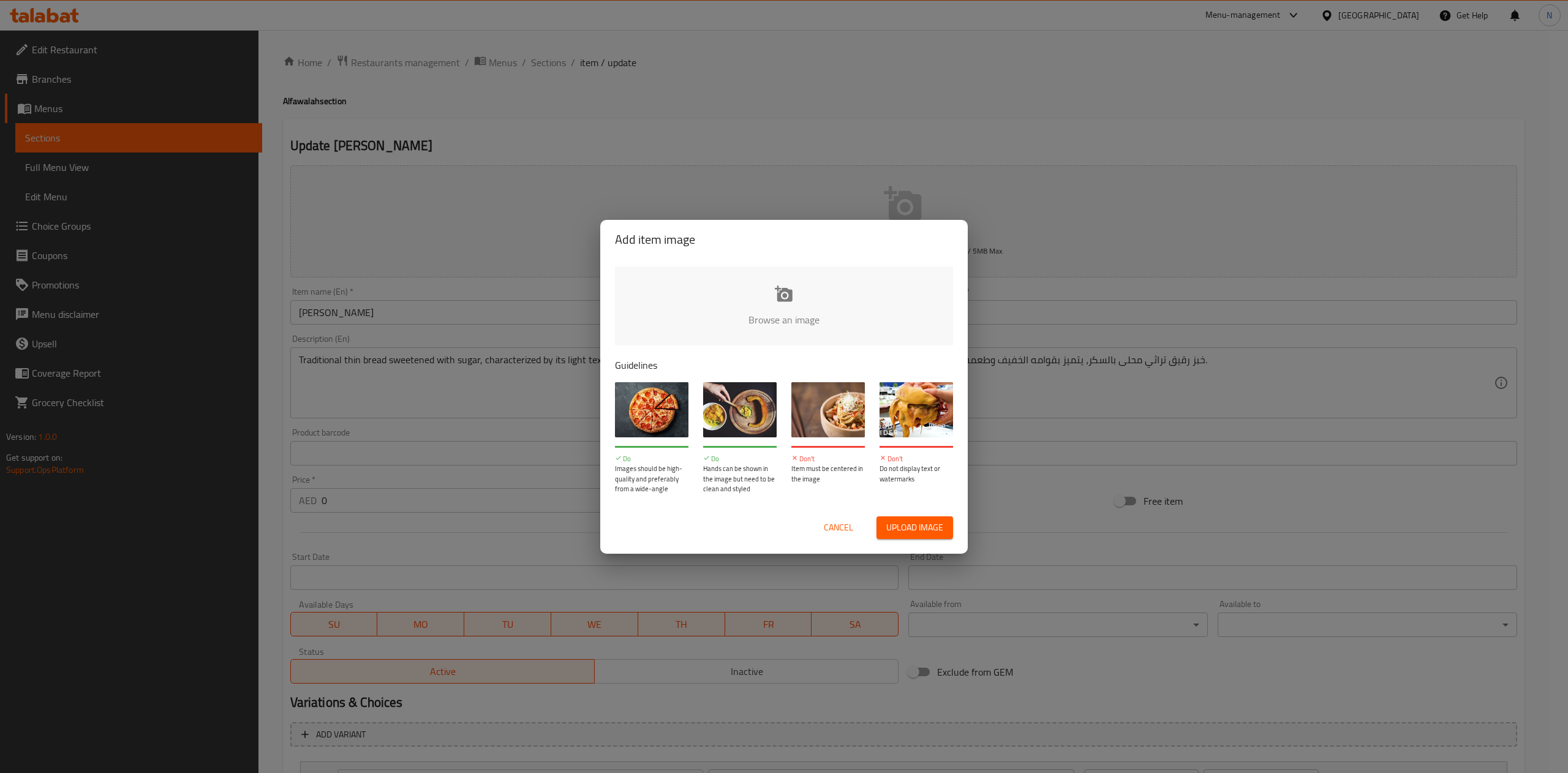
click at [907, 532] on span "Upload image" at bounding box center [914, 528] width 57 height 15
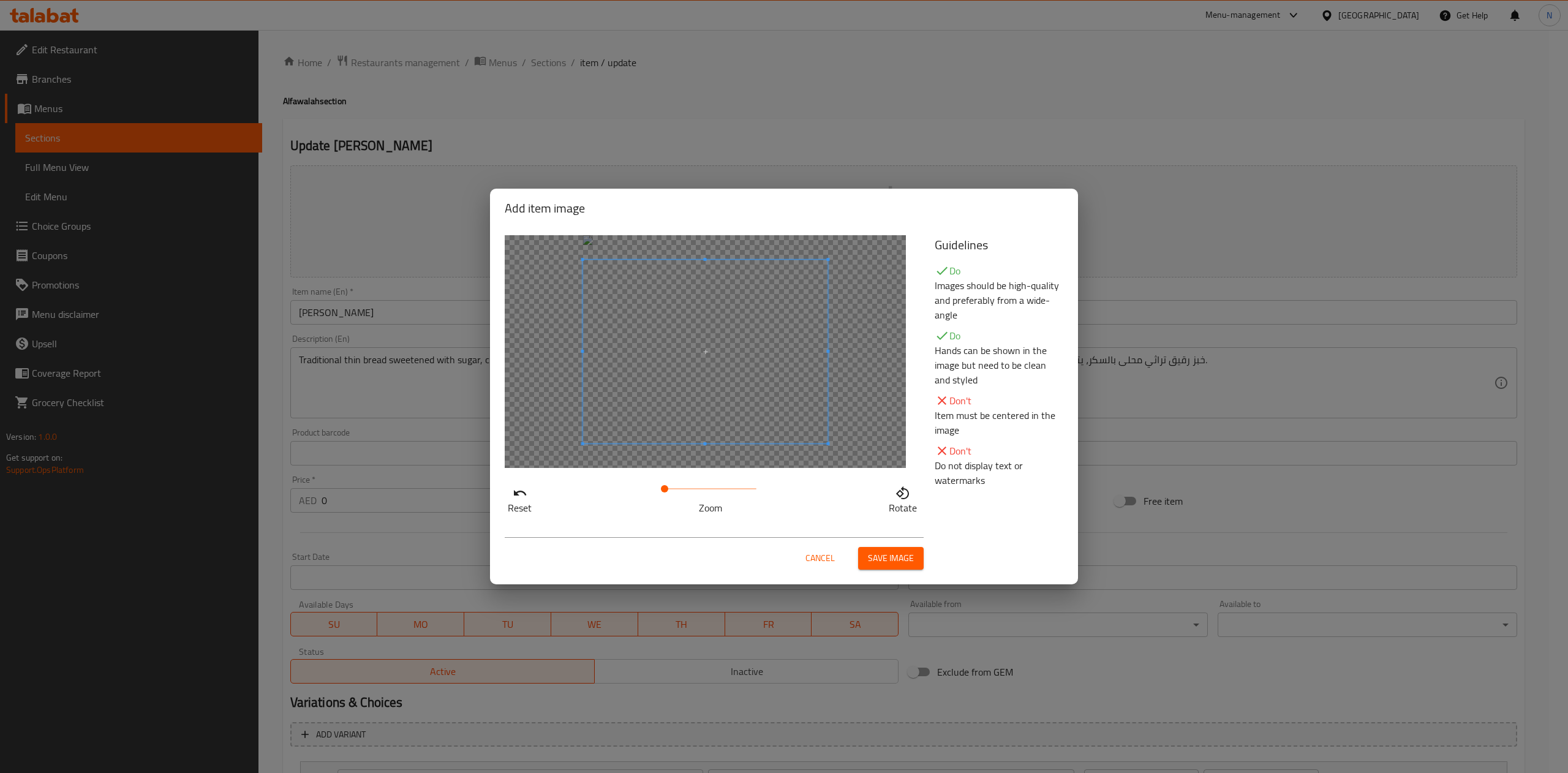
click at [908, 559] on span "Save image" at bounding box center [891, 559] width 46 height 15
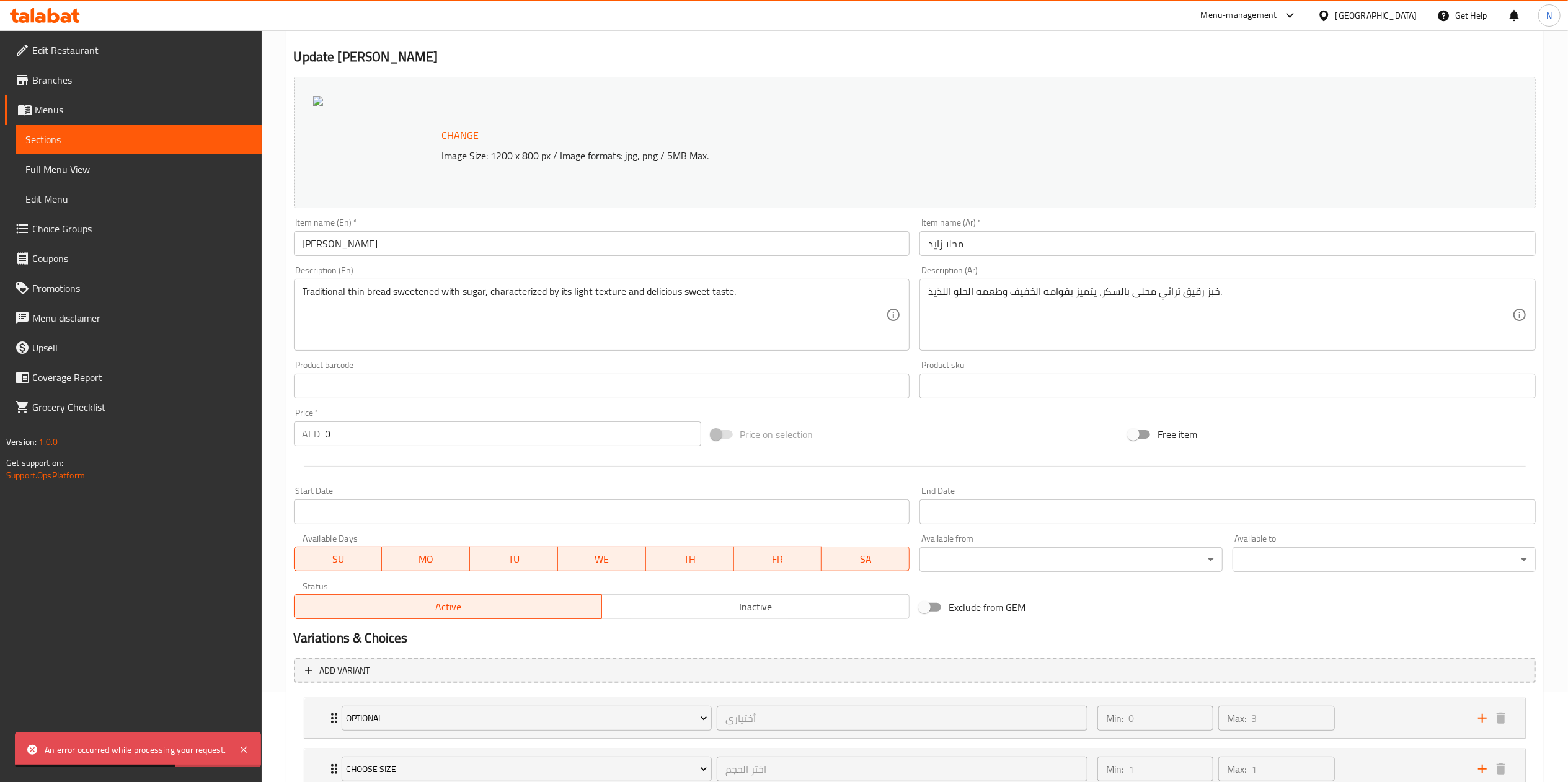
scroll to position [184, 0]
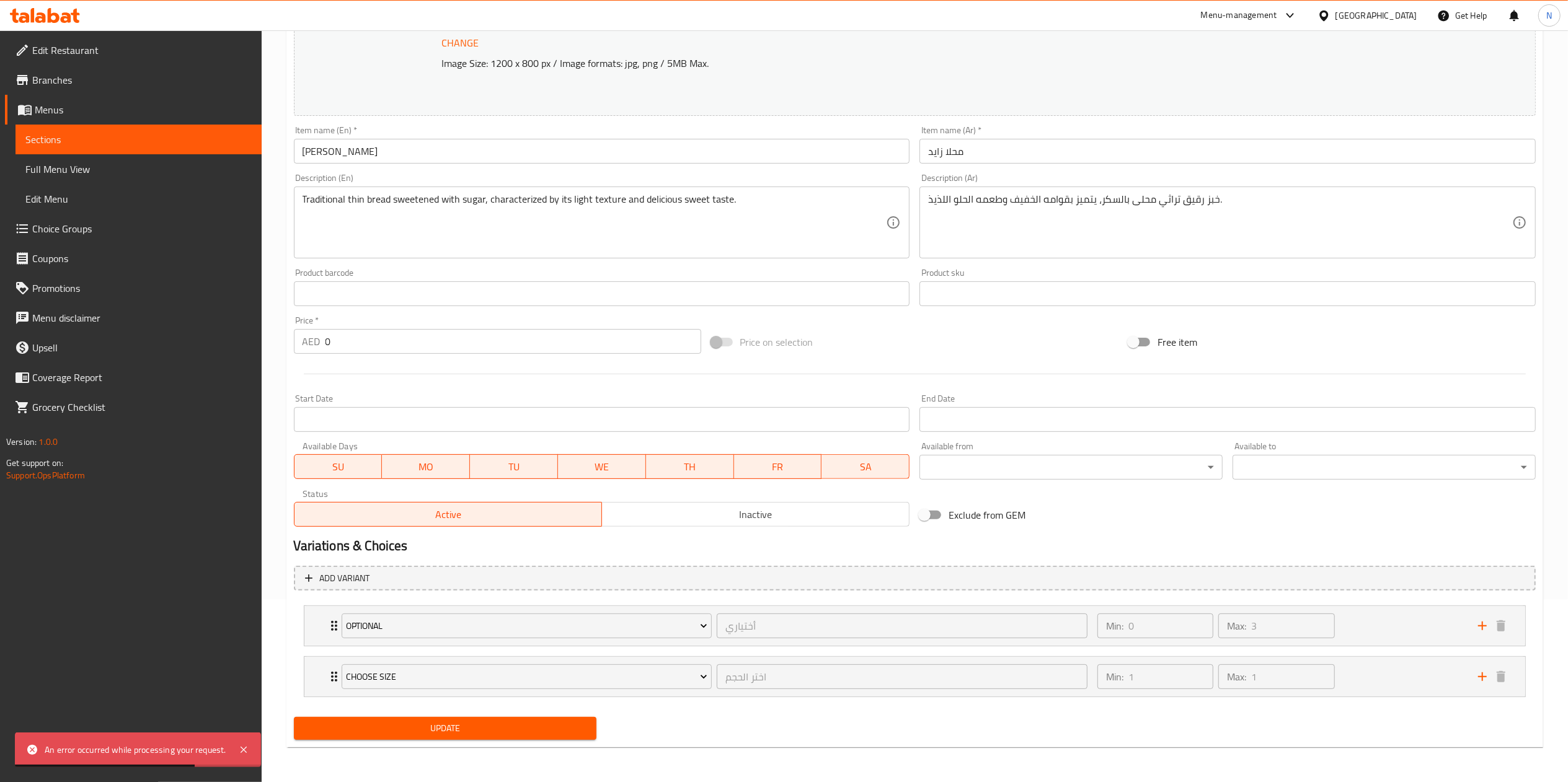
click at [466, 729] on span "Update" at bounding box center [446, 728] width 284 height 16
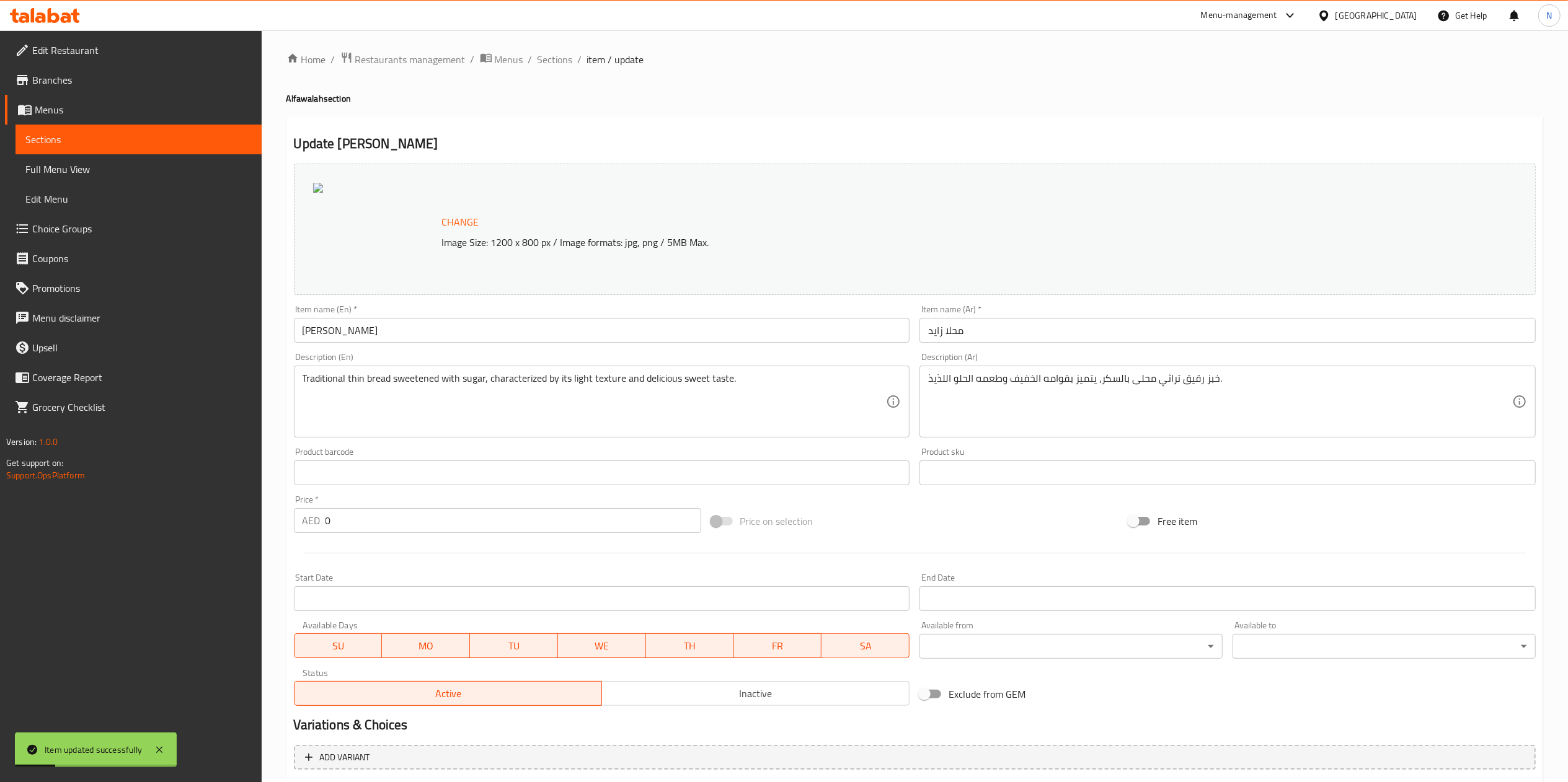
scroll to position [0, 0]
click at [464, 227] on span "Change" at bounding box center [460, 226] width 37 height 18
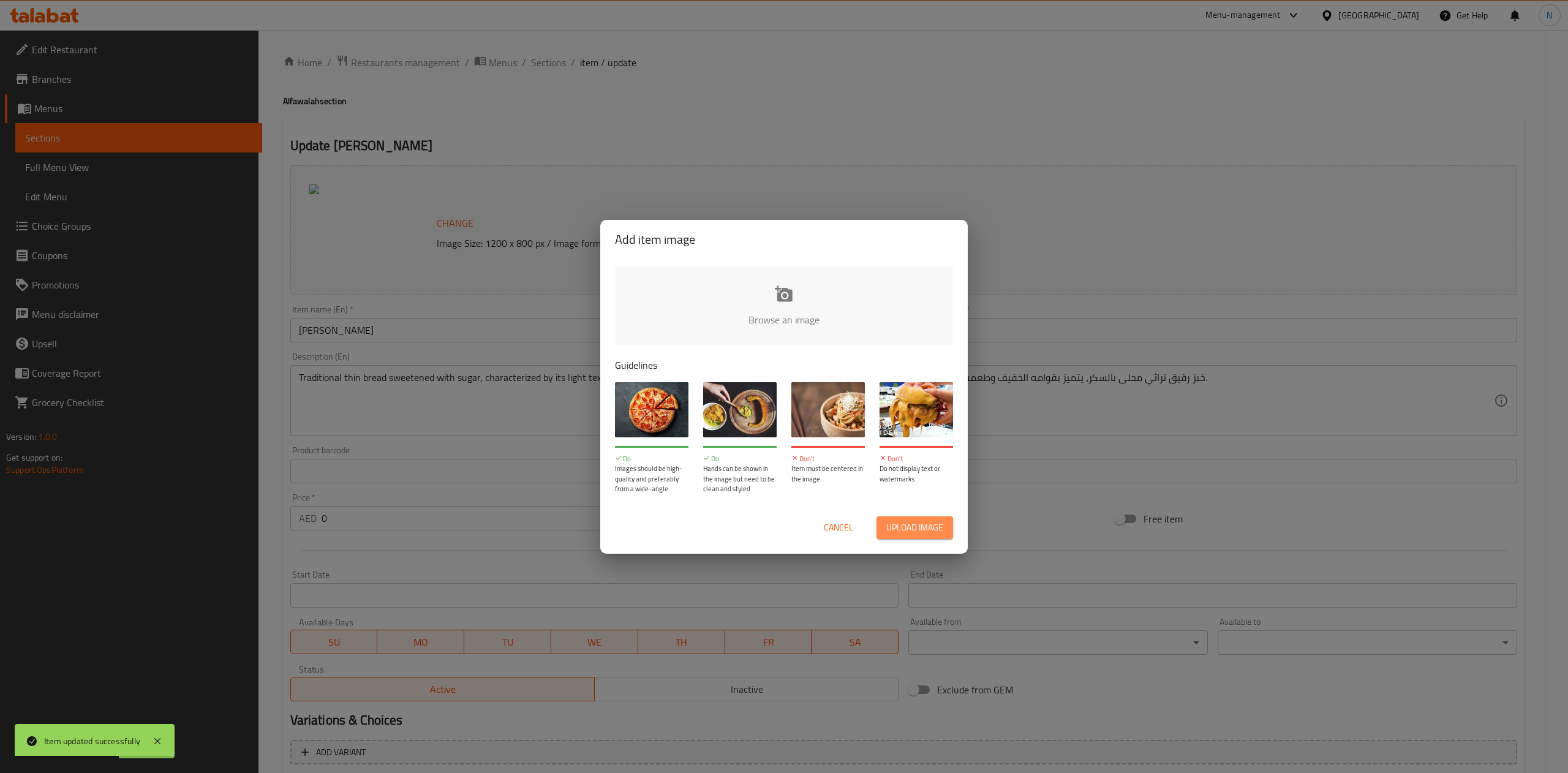
click at [904, 527] on span "Upload image" at bounding box center [914, 528] width 57 height 15
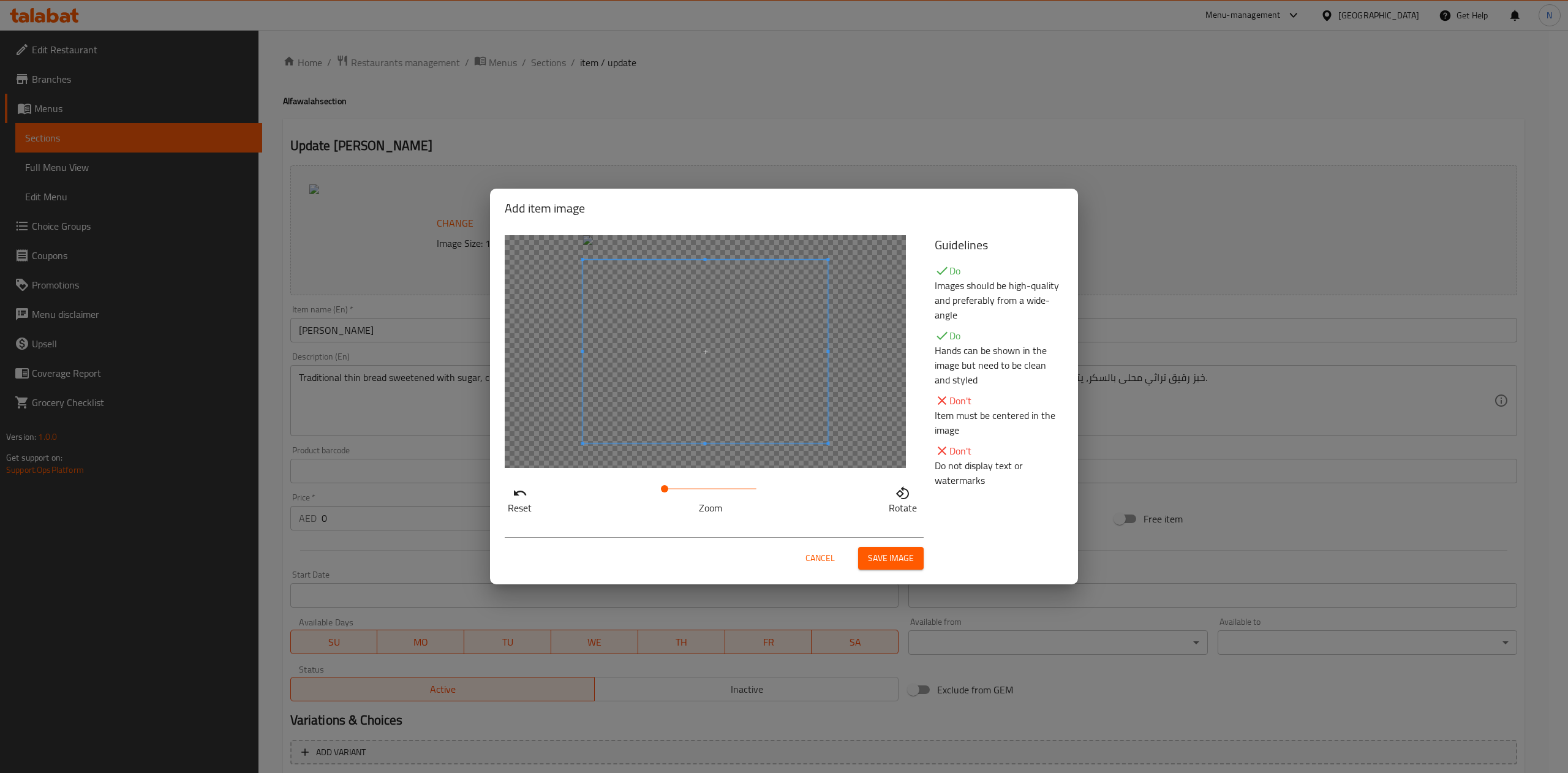
click at [836, 454] on div at bounding box center [705, 352] width 401 height 233
click at [727, 347] on span at bounding box center [705, 353] width 245 height 184
click at [893, 568] on button "Save image" at bounding box center [891, 558] width 65 height 22
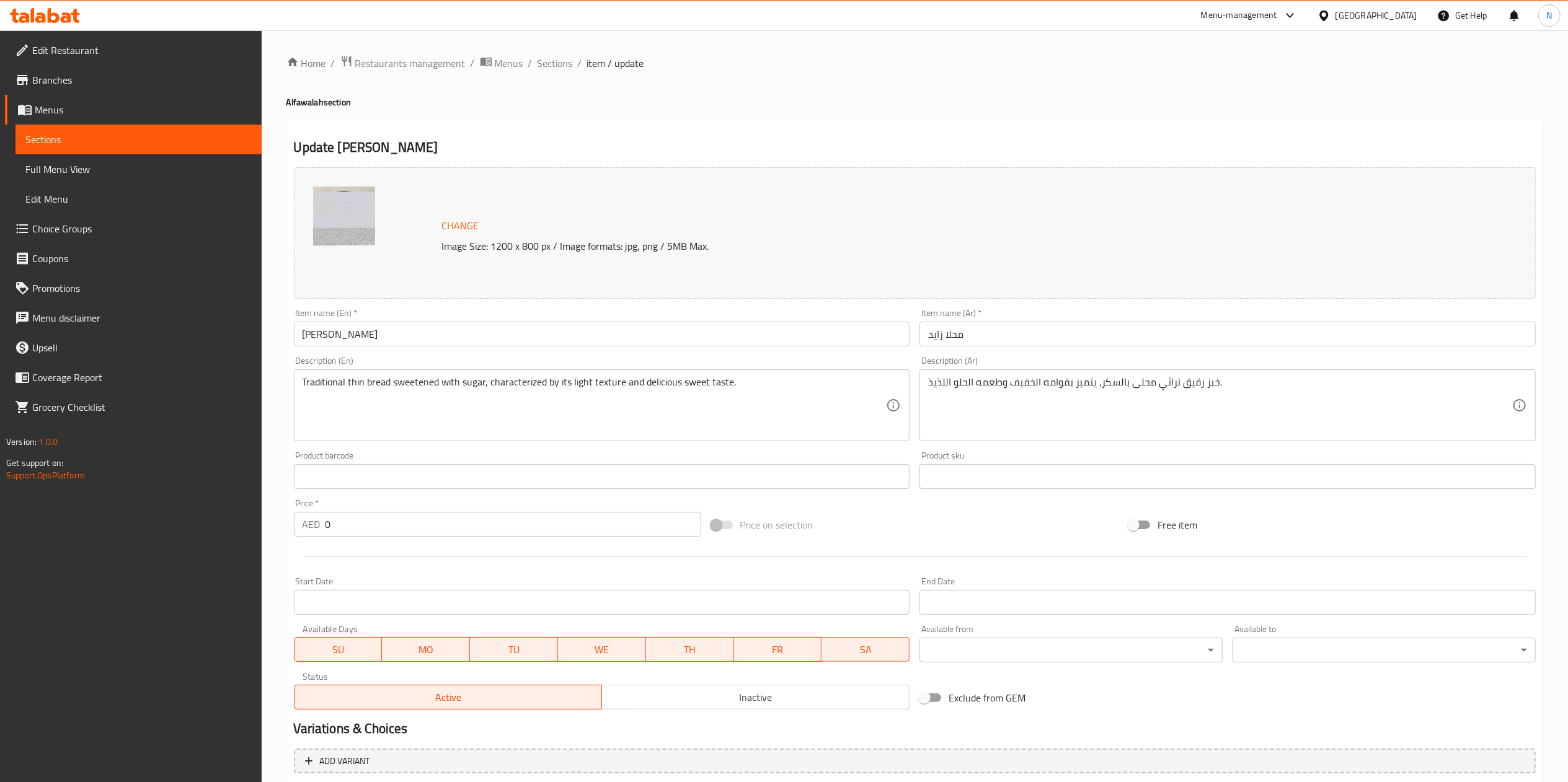
drag, startPoint x: 743, startPoint y: 15, endPoint x: 608, endPoint y: 87, distance: 153.0
click at [608, 87] on div "Home / Restaurants management / Menus / Sections / item / update Alfawalah sect…" at bounding box center [915, 497] width 1257 height 885
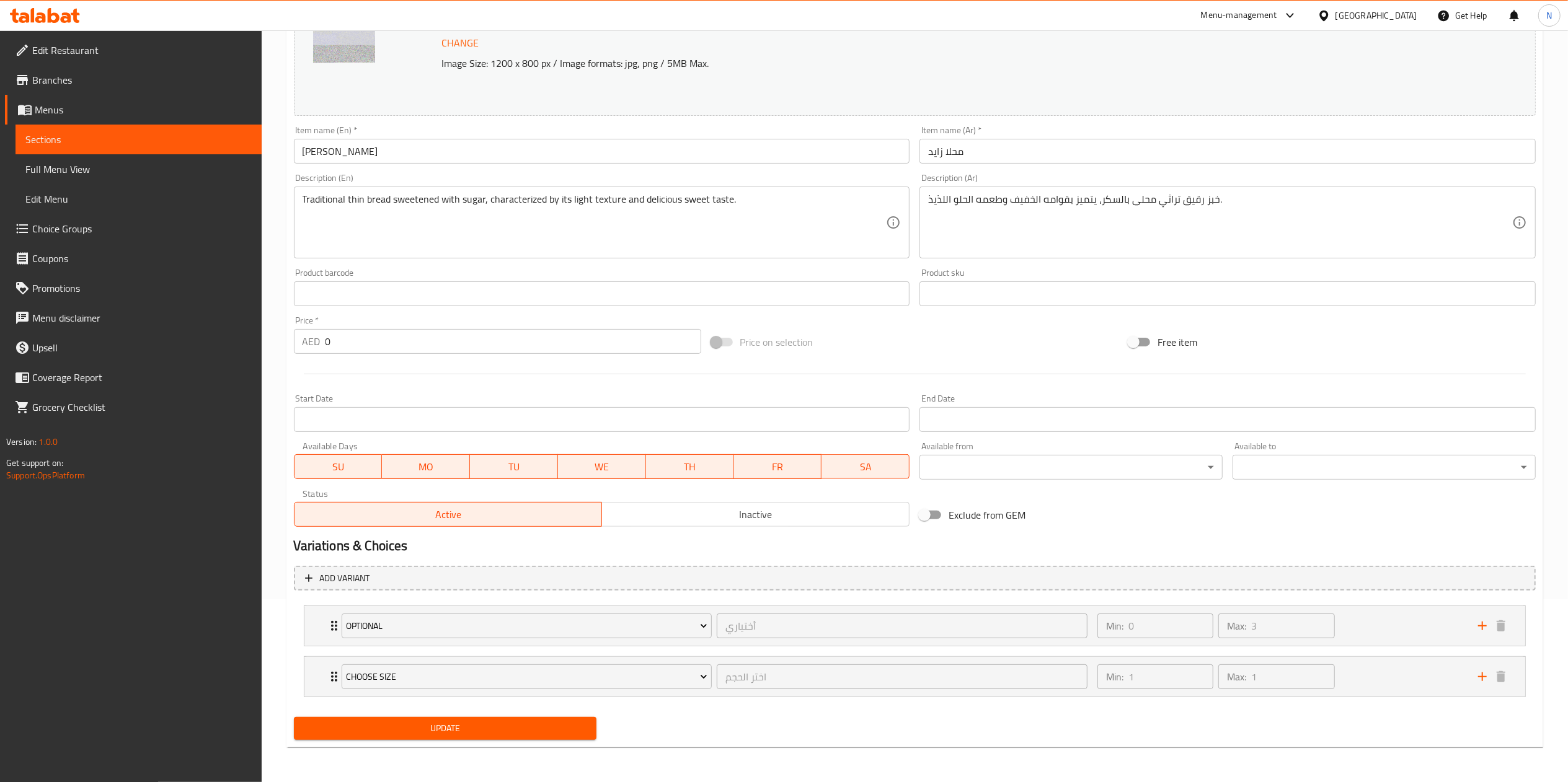
click at [461, 728] on span "Update" at bounding box center [446, 728] width 284 height 16
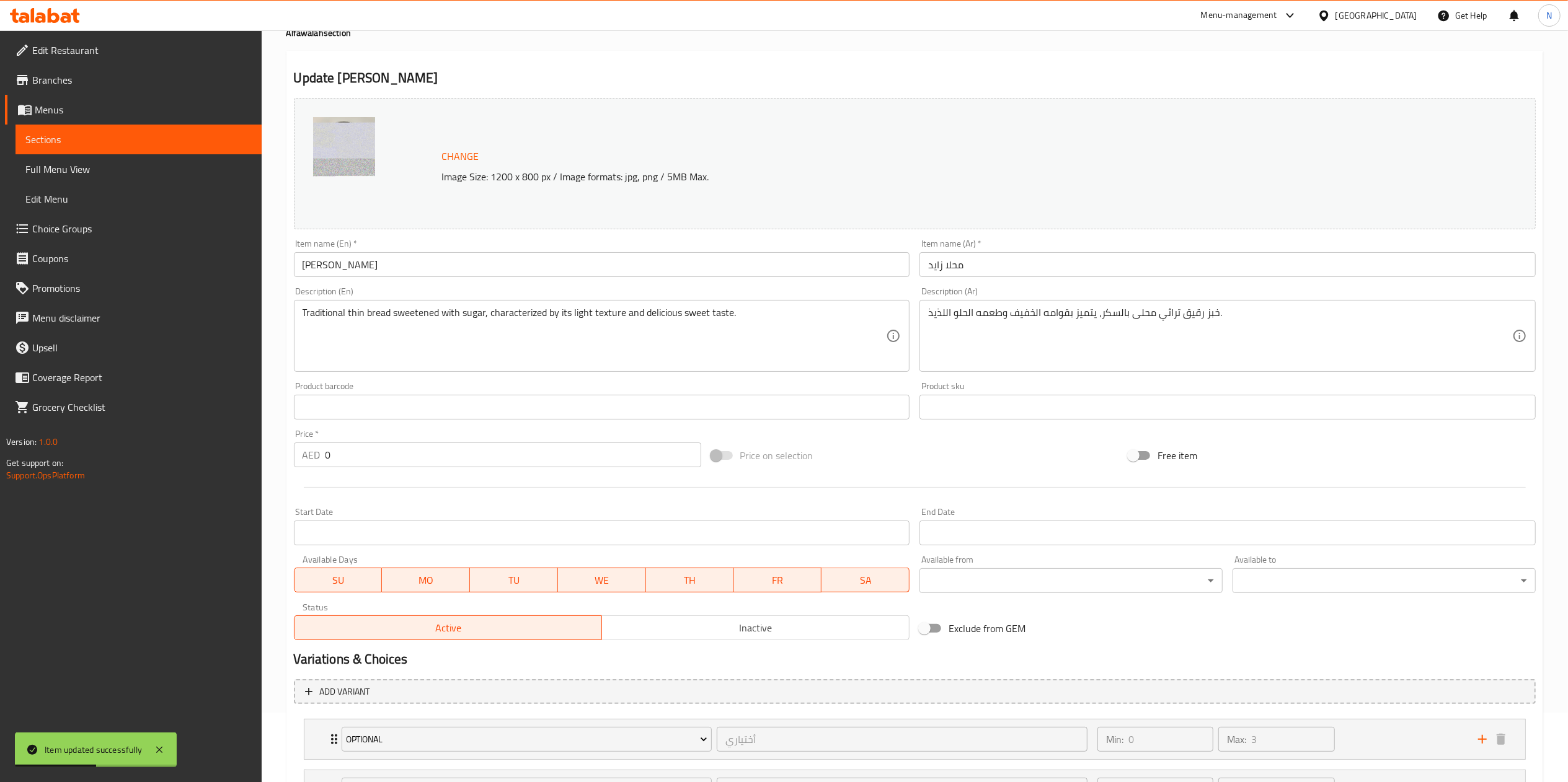
scroll to position [0, 0]
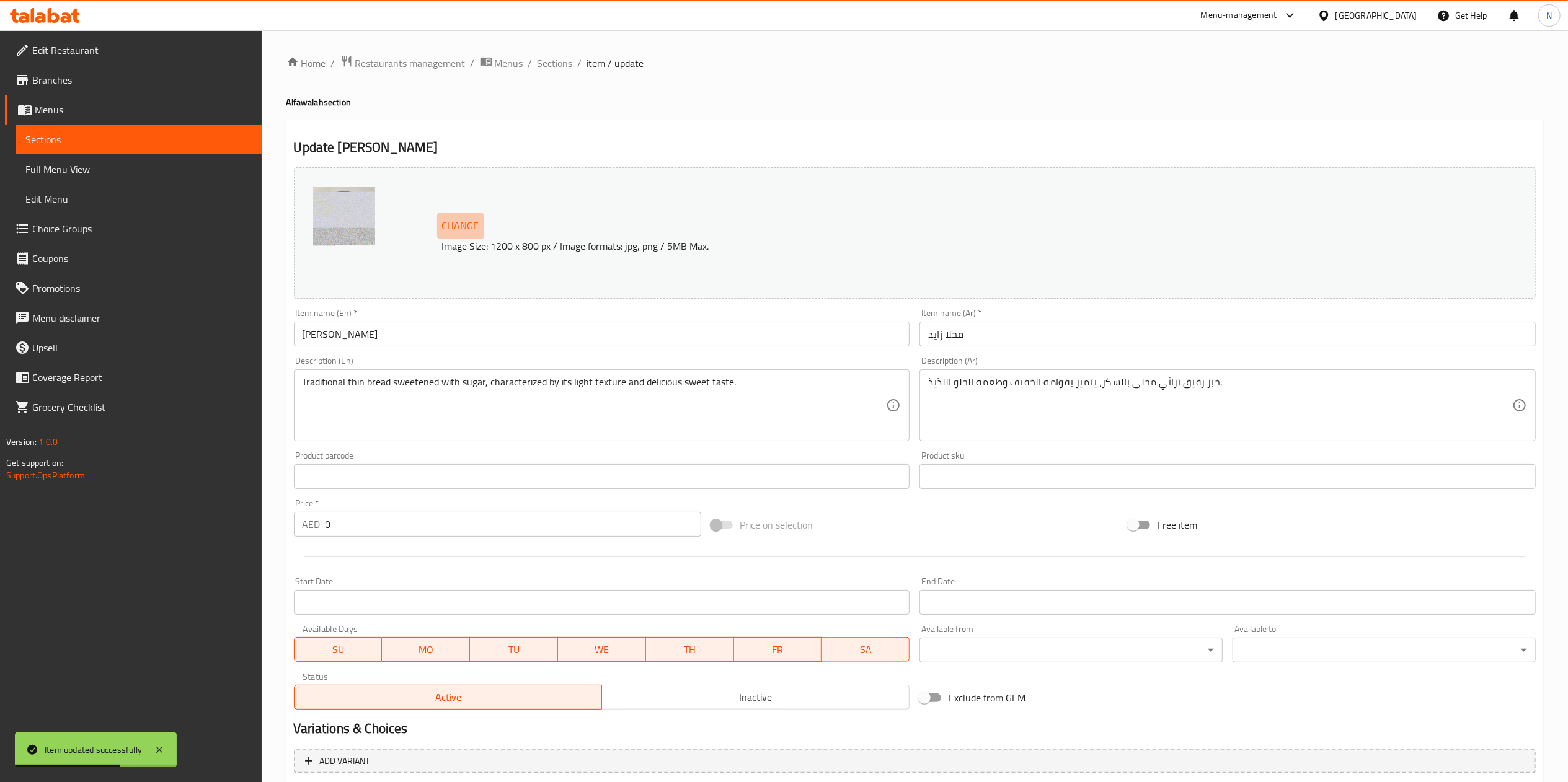
click at [452, 225] on span "Change" at bounding box center [460, 226] width 37 height 18
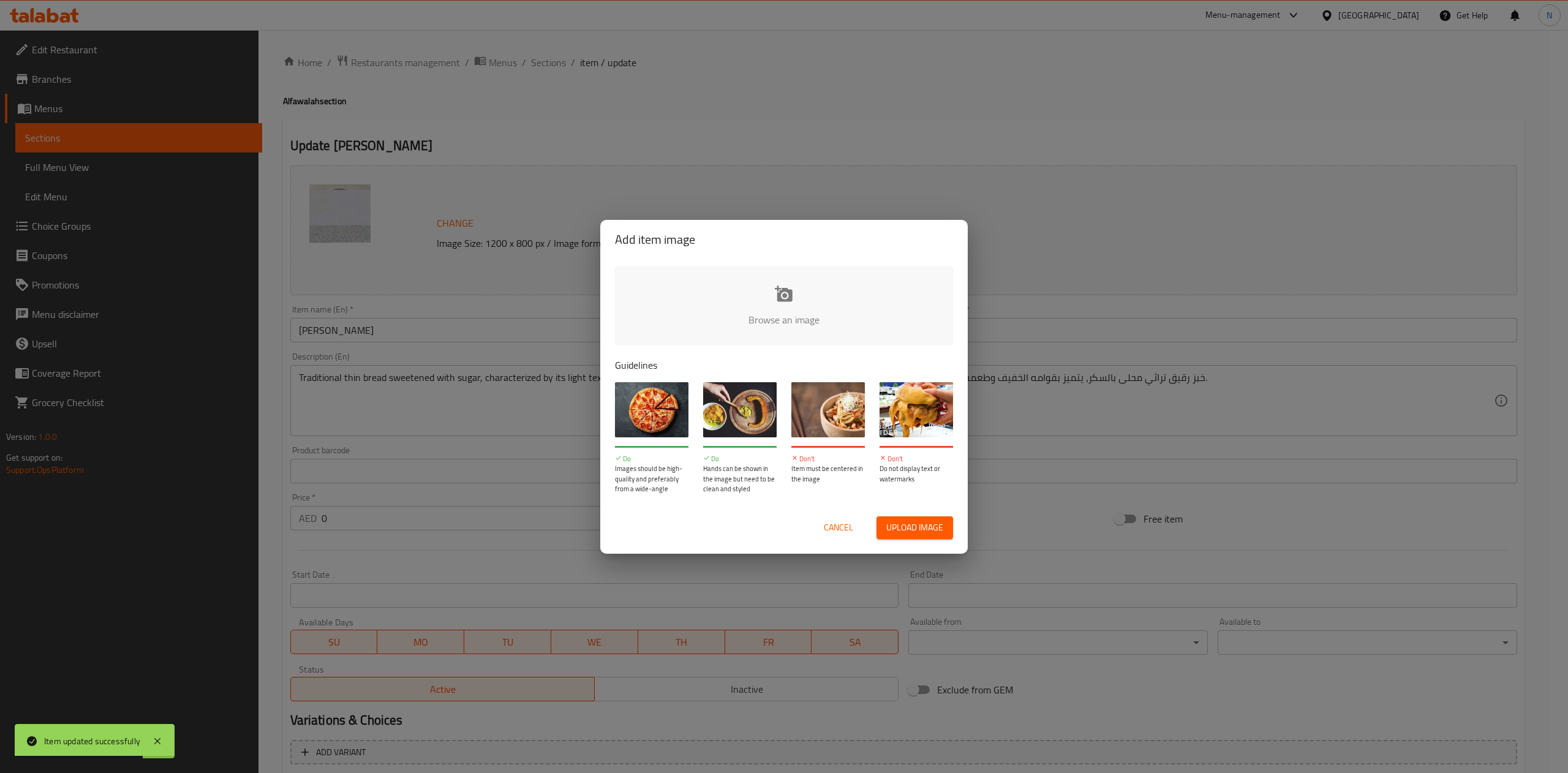
click at [937, 532] on span "Upload image" at bounding box center [914, 528] width 57 height 15
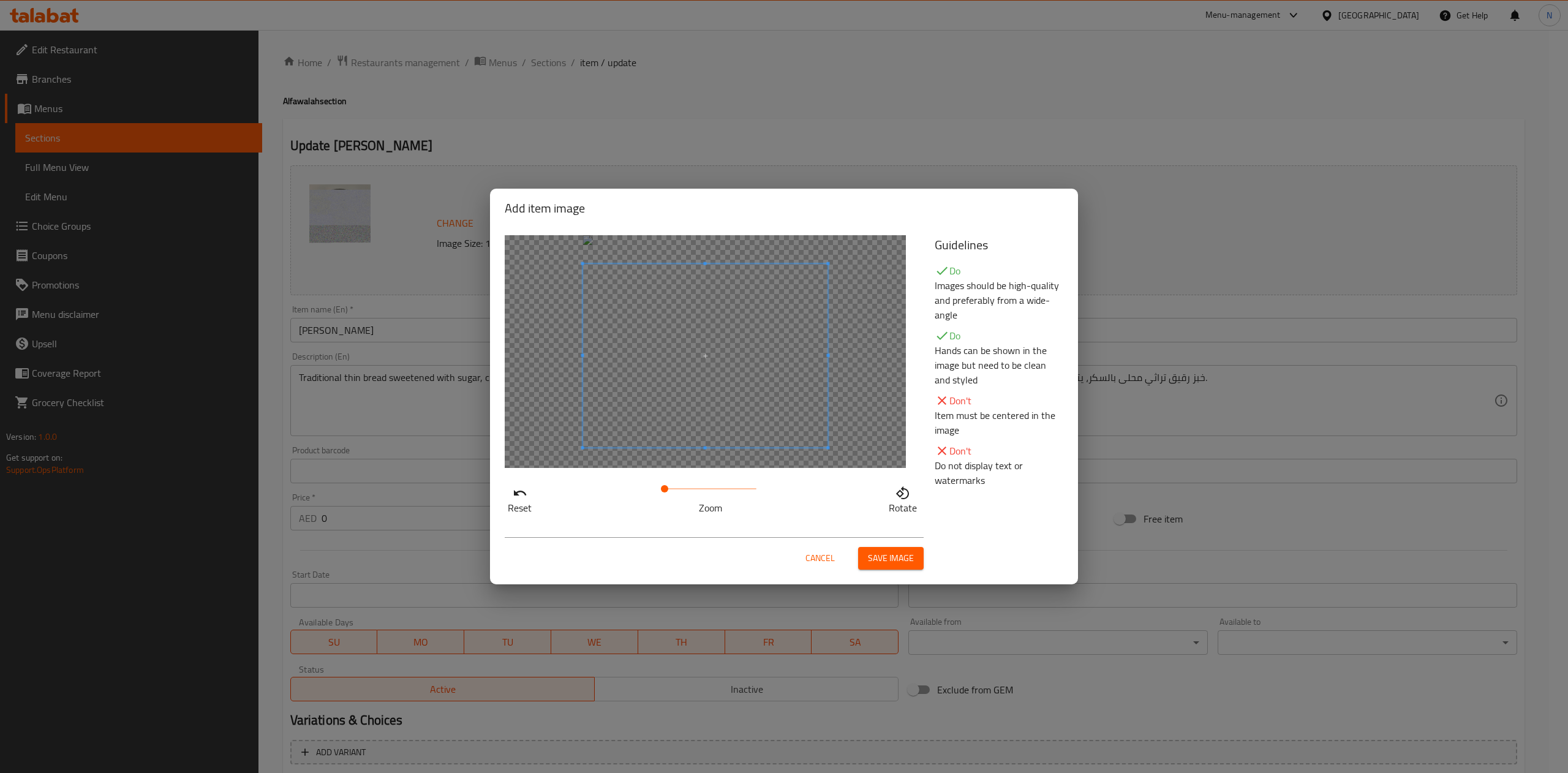
click at [750, 386] on span at bounding box center [705, 356] width 245 height 184
click at [892, 558] on span "Save image" at bounding box center [891, 559] width 46 height 15
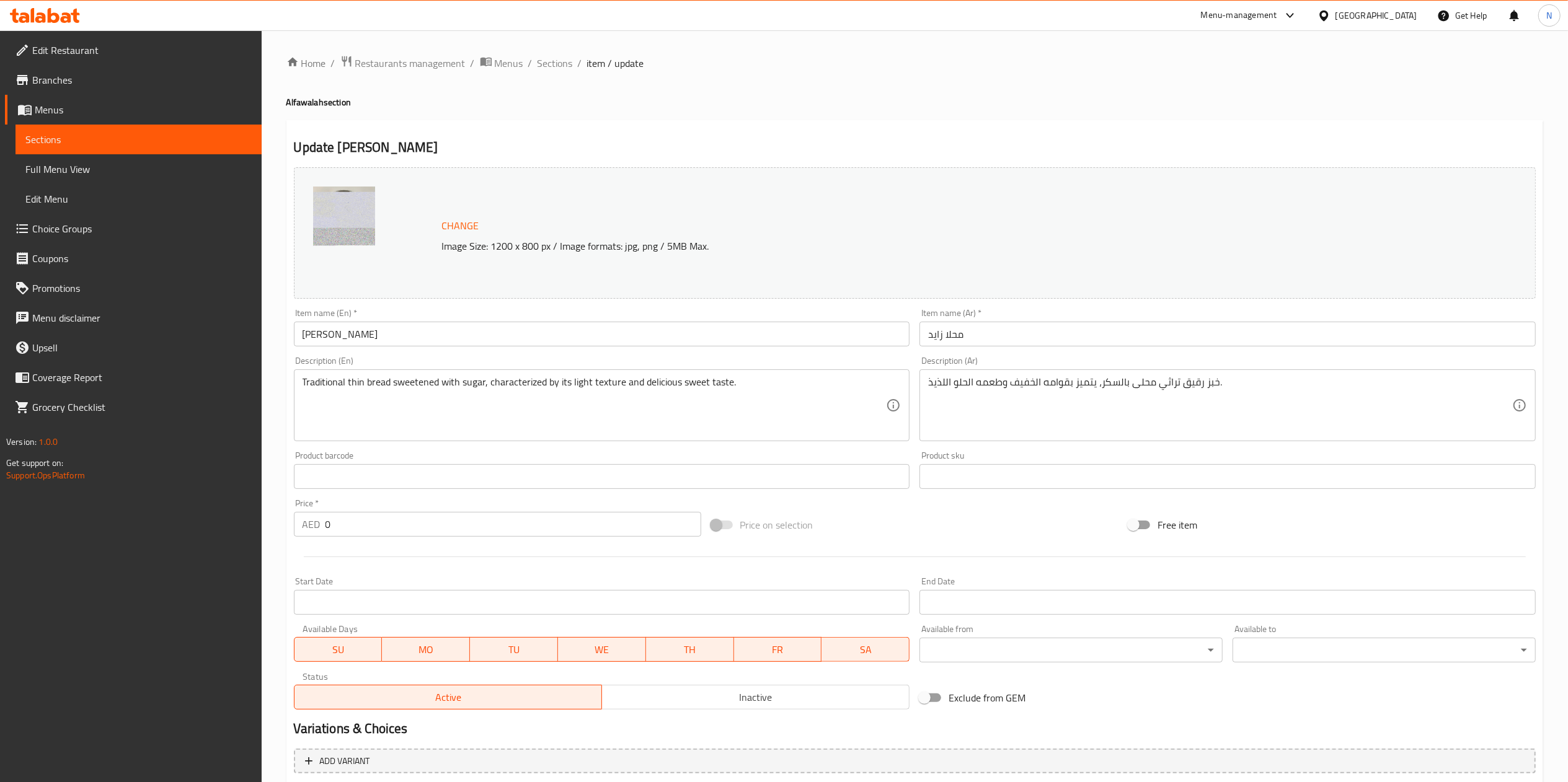
scroll to position [184, 0]
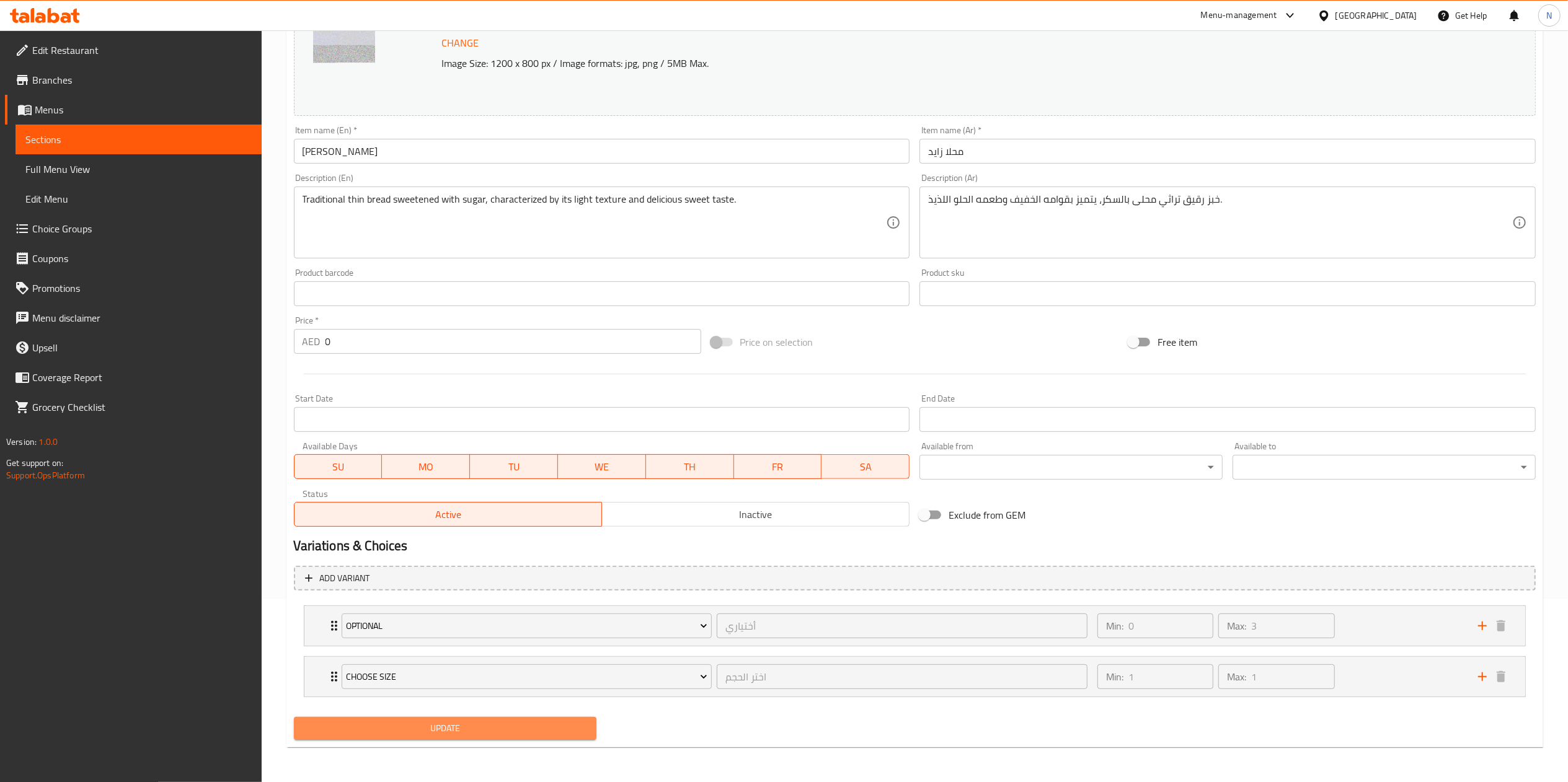
click at [370, 725] on span "Update" at bounding box center [446, 728] width 284 height 16
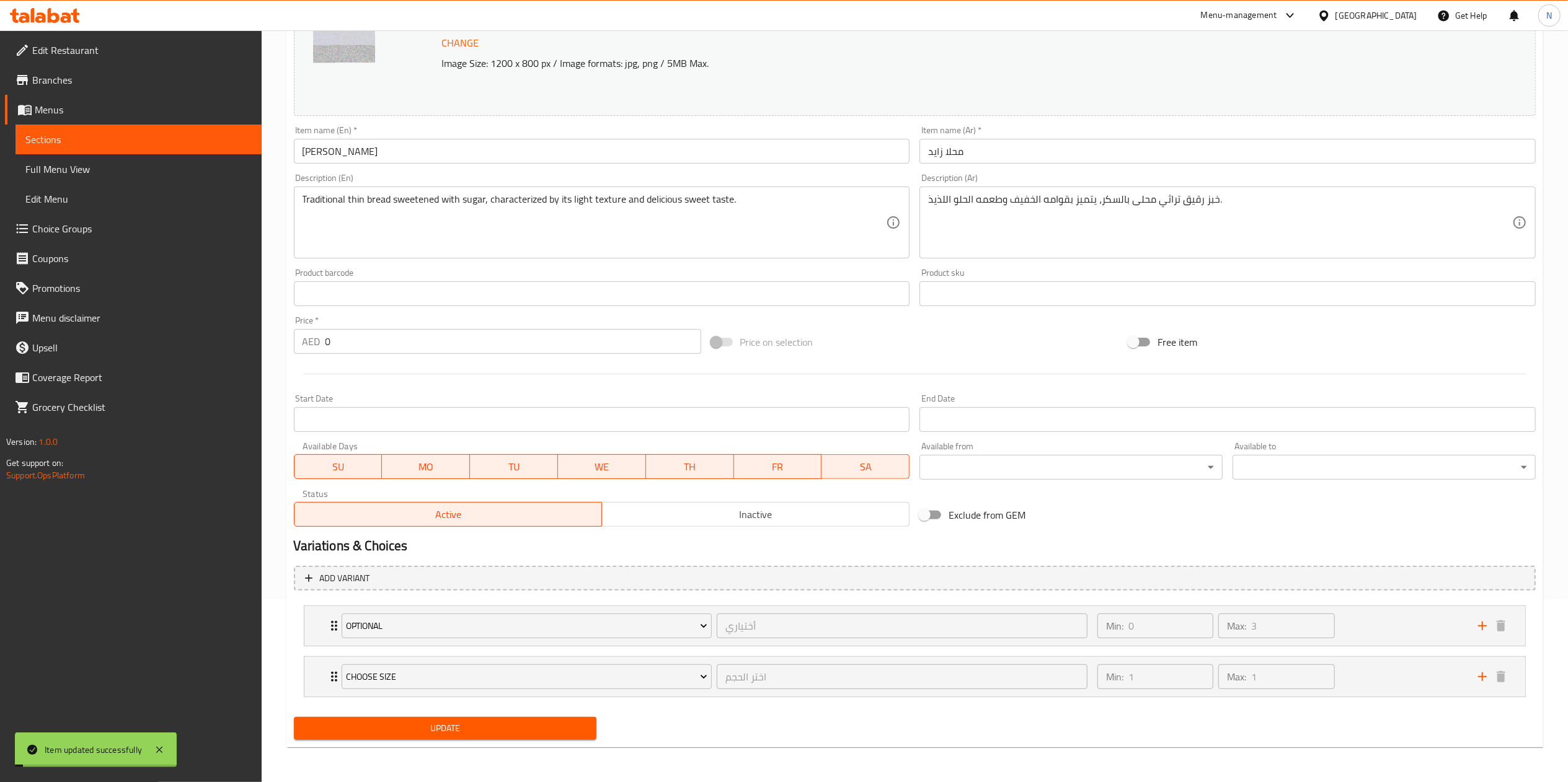
click at [370, 725] on span "Update" at bounding box center [446, 728] width 284 height 16
